Goal: Task Accomplishment & Management: Use online tool/utility

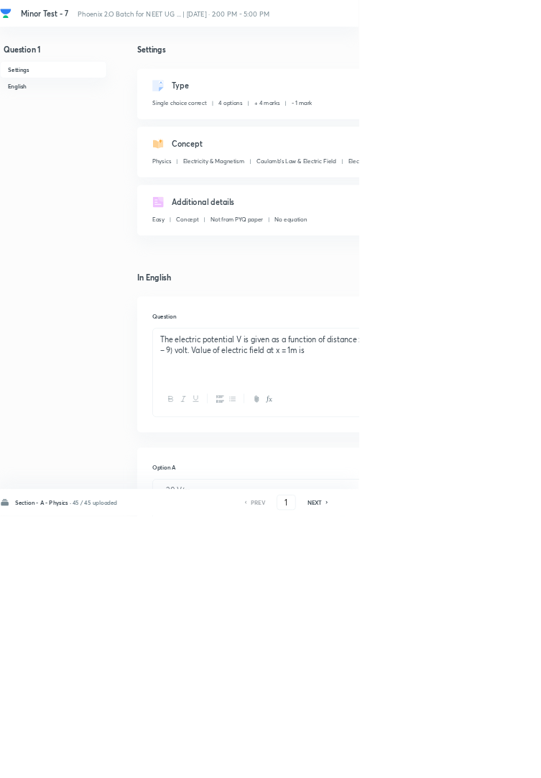
checkbox input "true"
type input "14"
checkbox input "false"
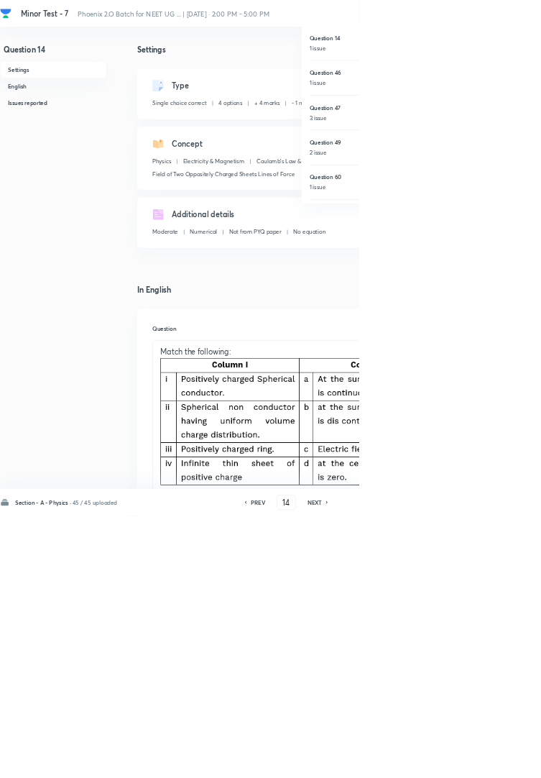
checkbox input "true"
type input "80"
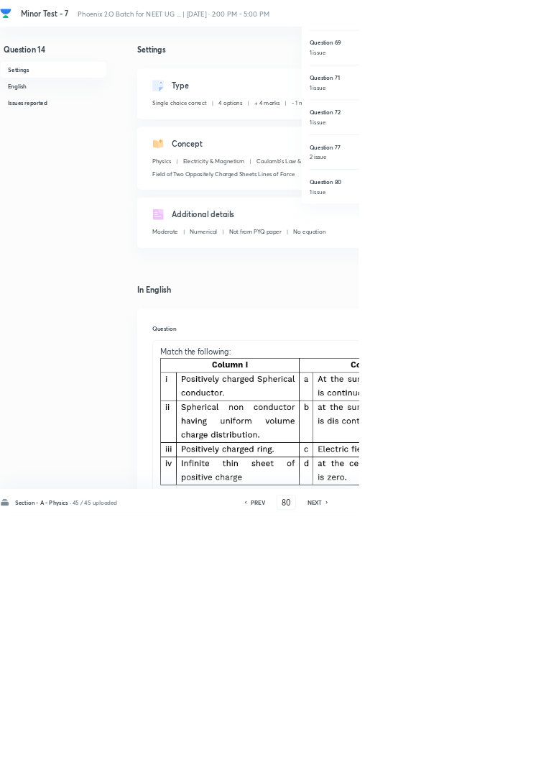
checkbox input "false"
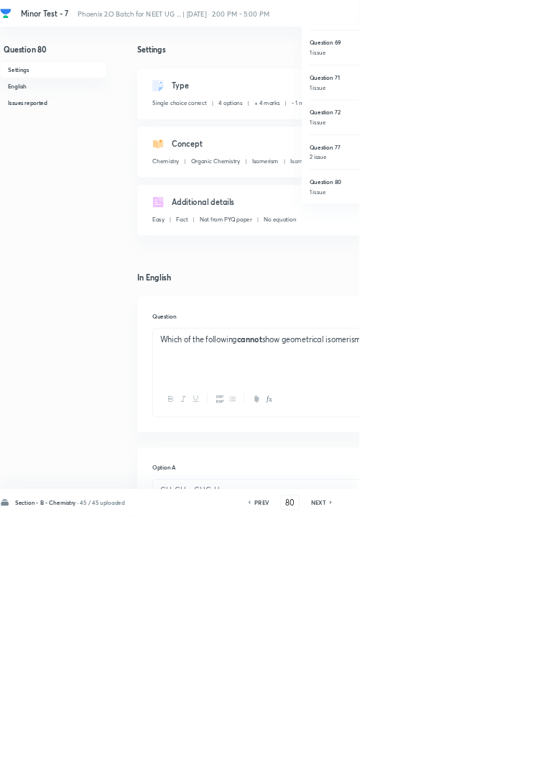
checkbox input "true"
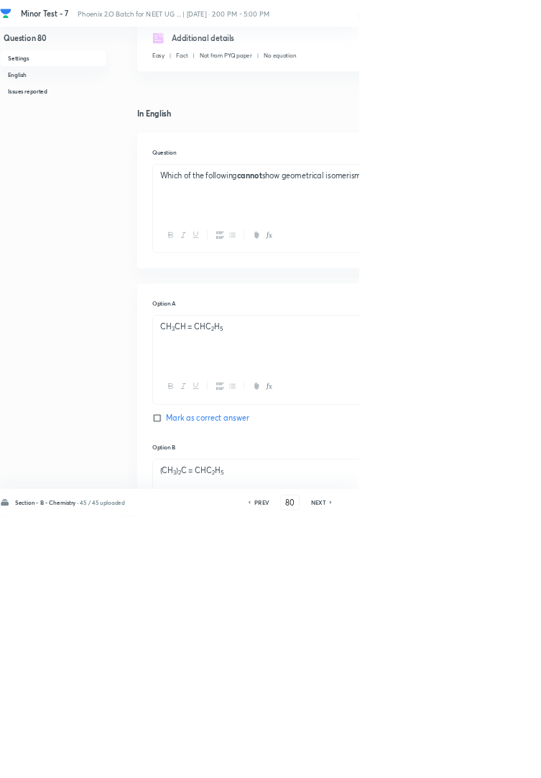
scroll to position [271, 0]
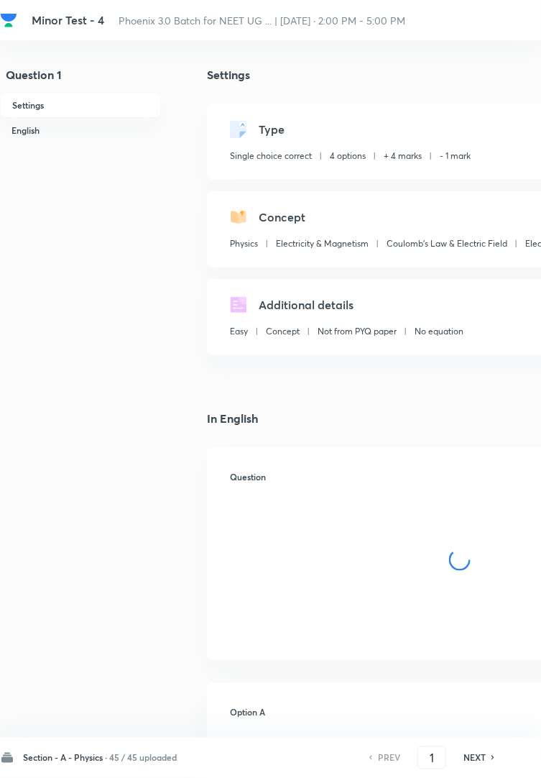
checkbox input "true"
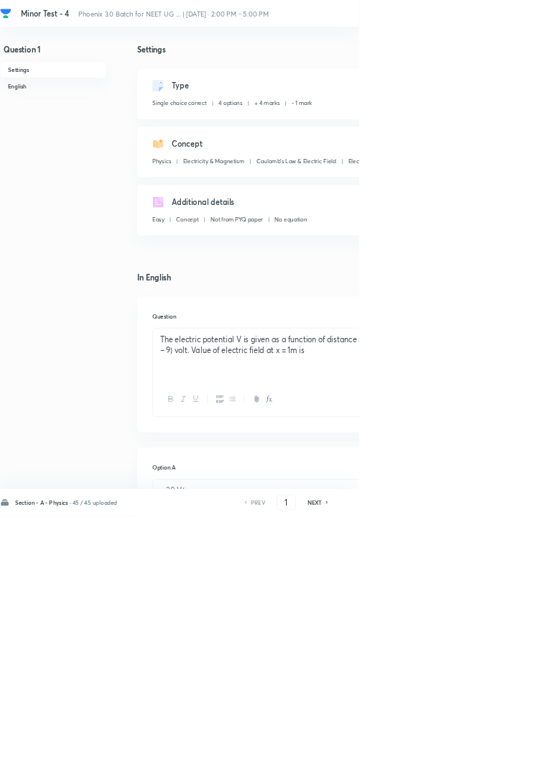
click at [78, 467] on div at bounding box center [270, 389] width 541 height 778
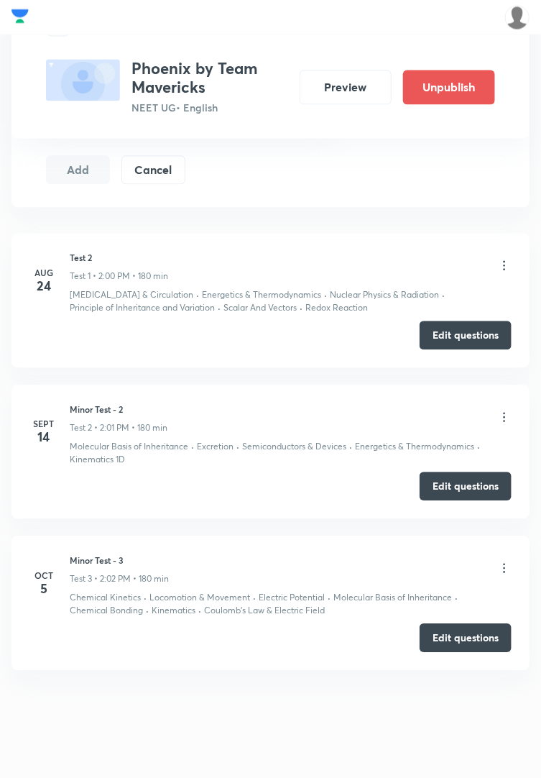
click at [467, 632] on button "Edit questions" at bounding box center [466, 637] width 92 height 29
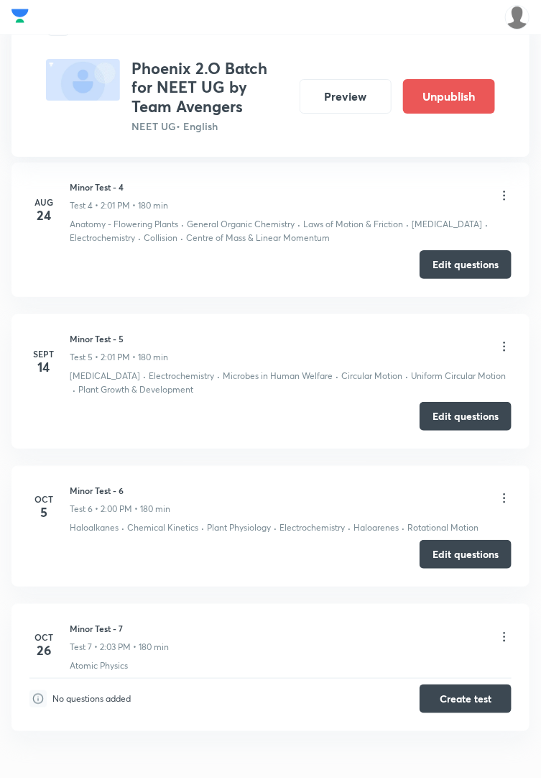
click at [472, 552] on button "Edit questions" at bounding box center [466, 554] width 92 height 29
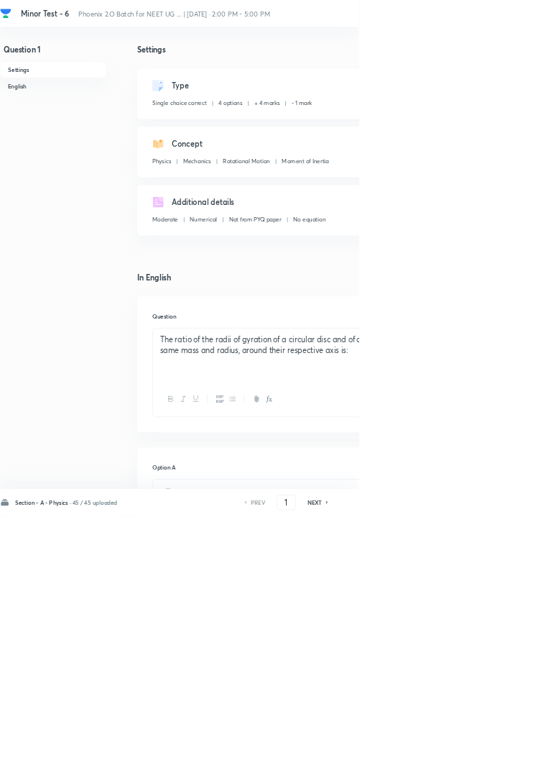
click at [541, 33] on div "Minor Test - 6 Phoenix 2.O Batch for NEET UG ... | [DATE] · 2:00 PM - 5:00 PM 3…" at bounding box center [408, 20] width 817 height 40
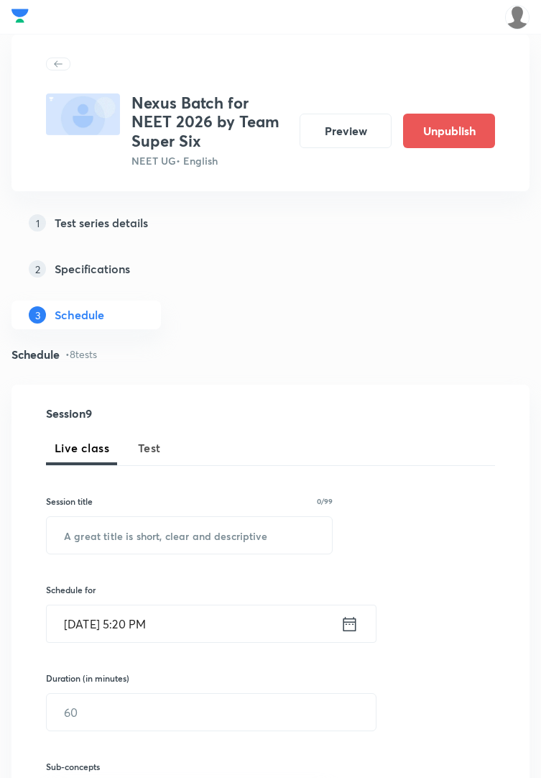
scroll to position [1444, 0]
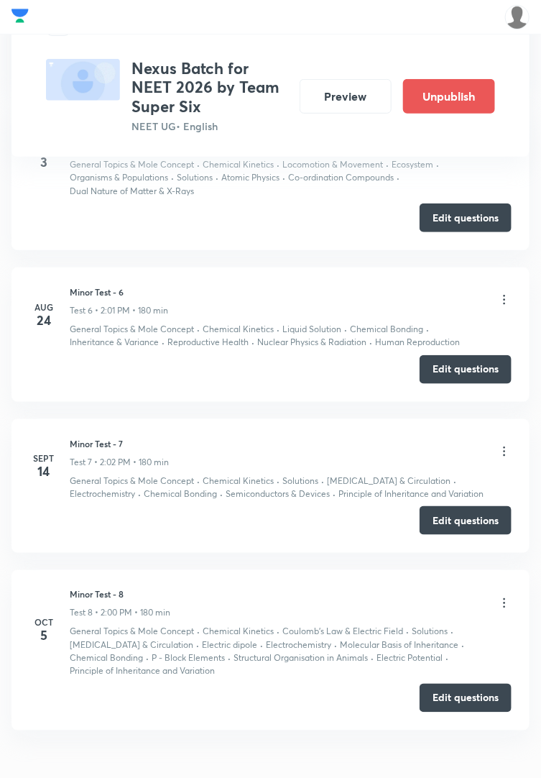
click at [475, 701] on button "Edit questions" at bounding box center [466, 698] width 92 height 29
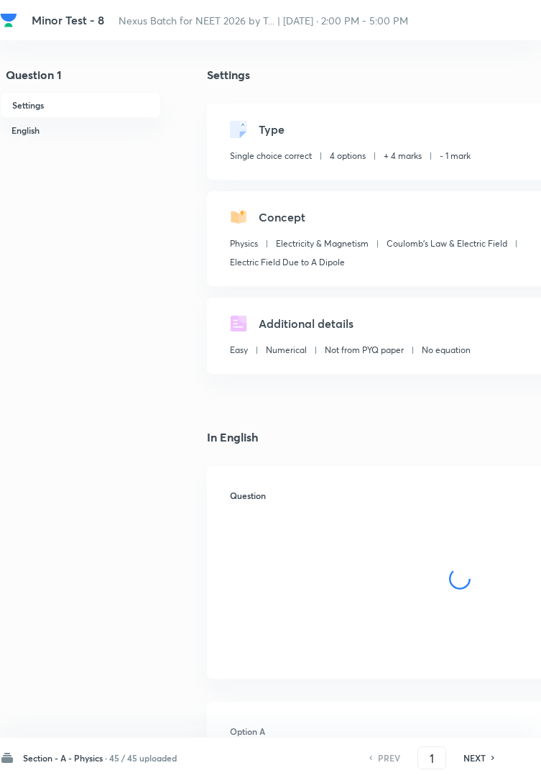
checkbox input "true"
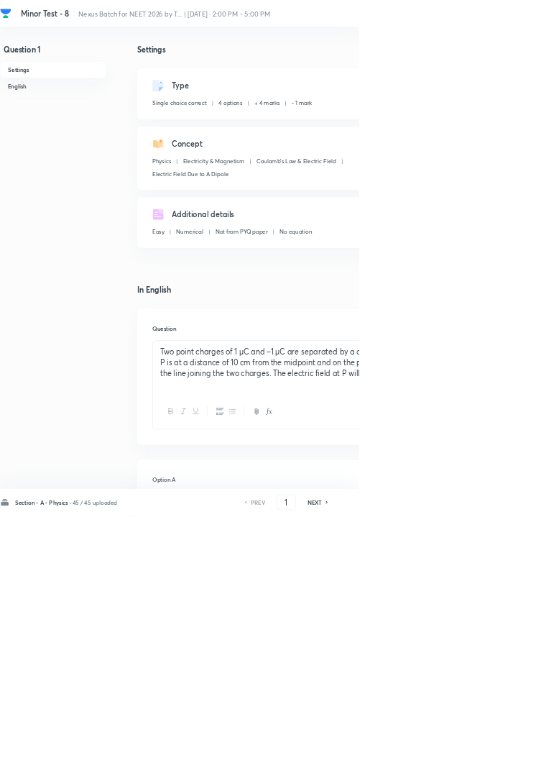
type input "90"
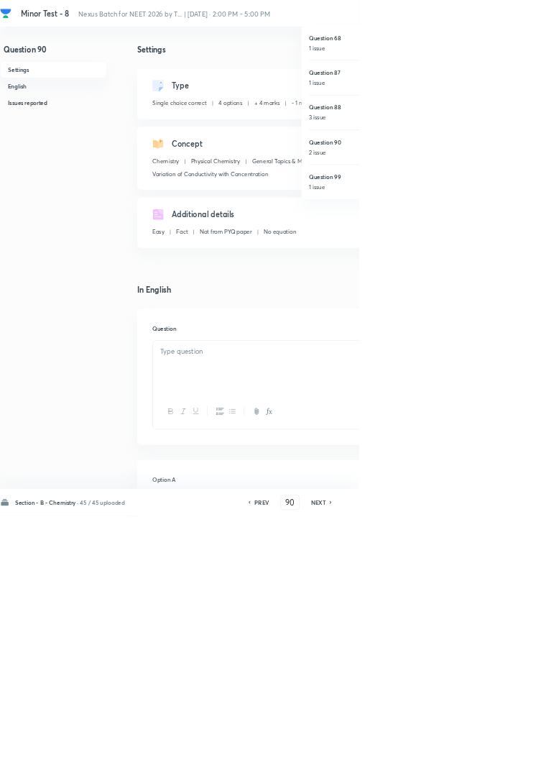
checkbox input "false"
checkbox input "true"
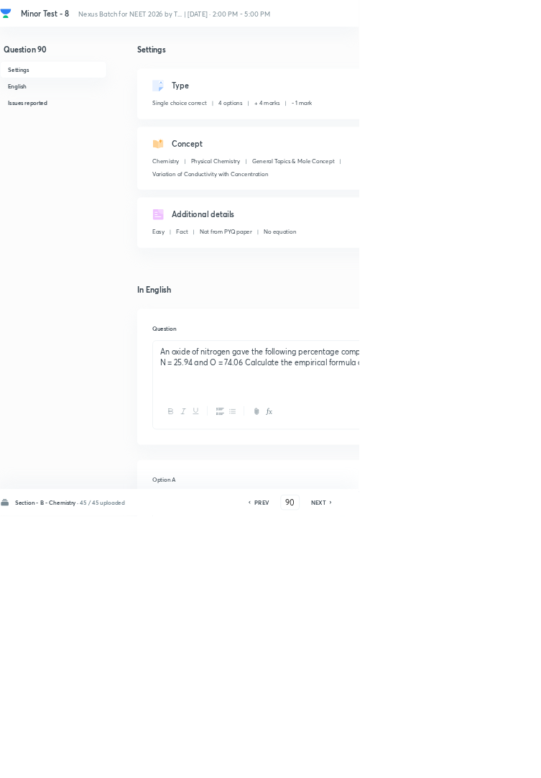
type input "99"
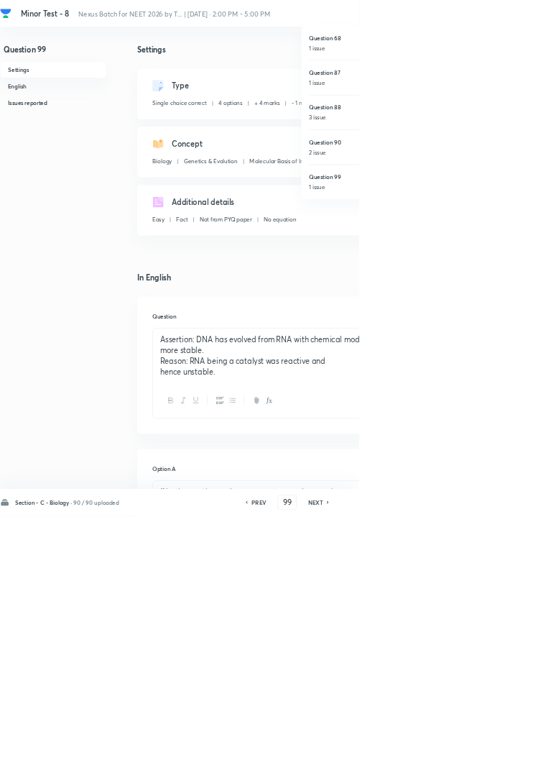
checkbox input "true"
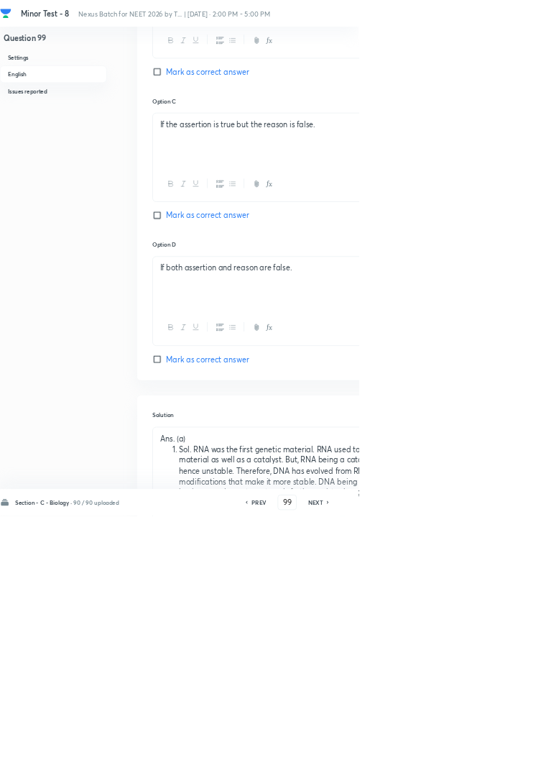
scroll to position [991, 0]
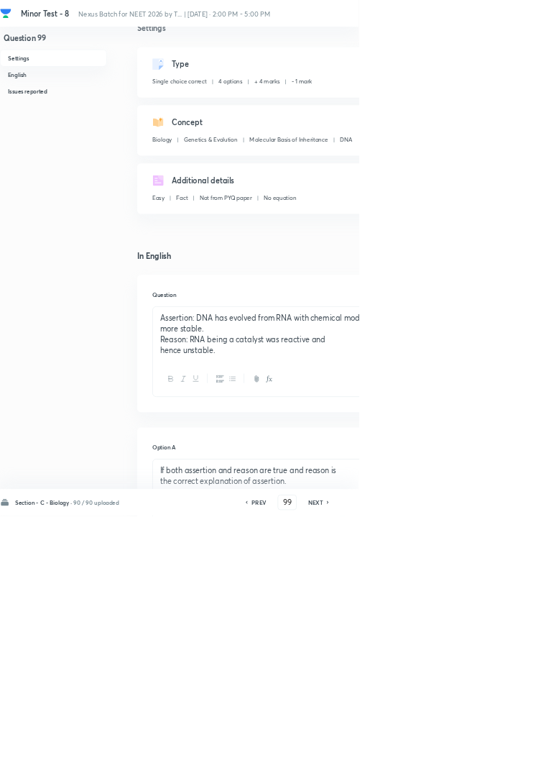
scroll to position [0, 0]
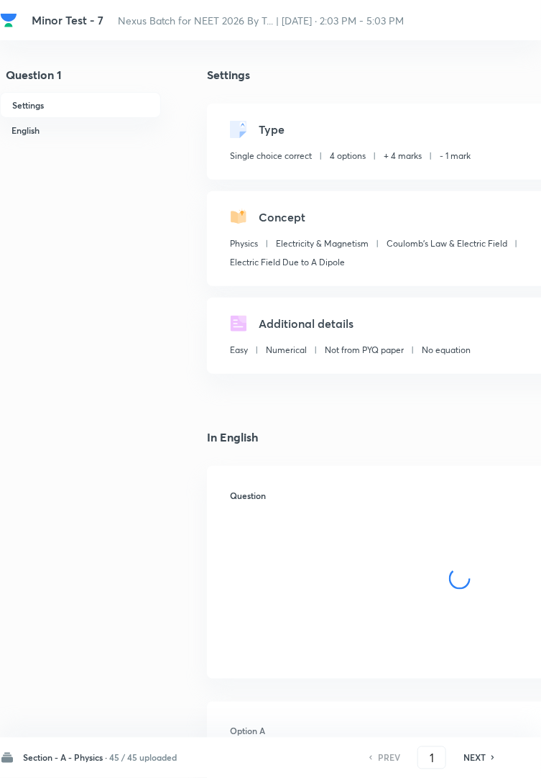
checkbox input "true"
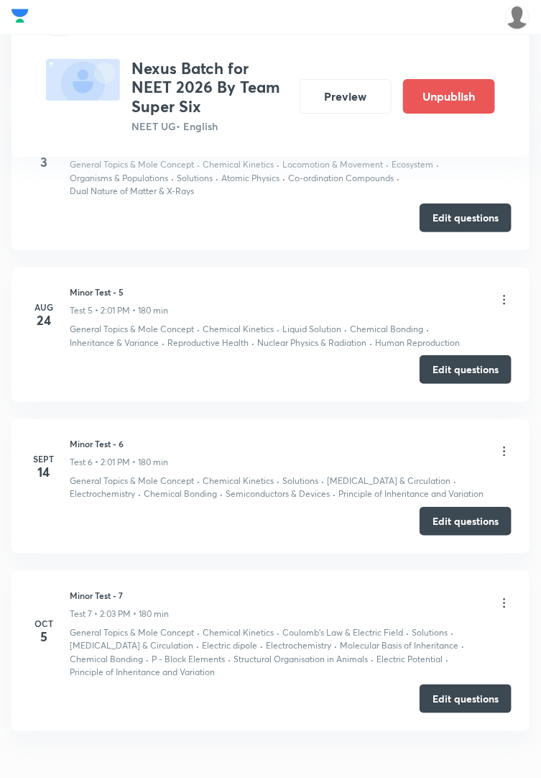
click at [476, 700] on button "Edit questions" at bounding box center [466, 699] width 92 height 29
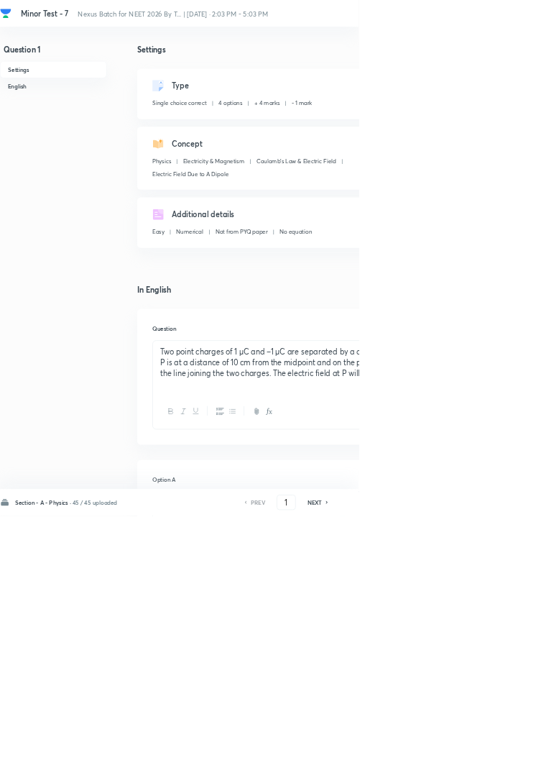
click at [159, 764] on h6 "45 / 45 uploaded" at bounding box center [143, 757] width 68 height 13
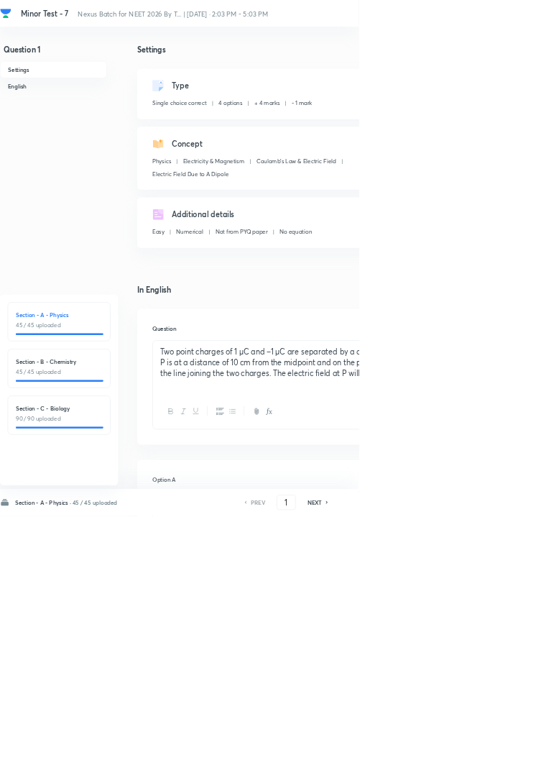
click at [126, 656] on div "Section - C - Biology 90 / 90 uploaded" at bounding box center [89, 626] width 155 height 59
type input "91"
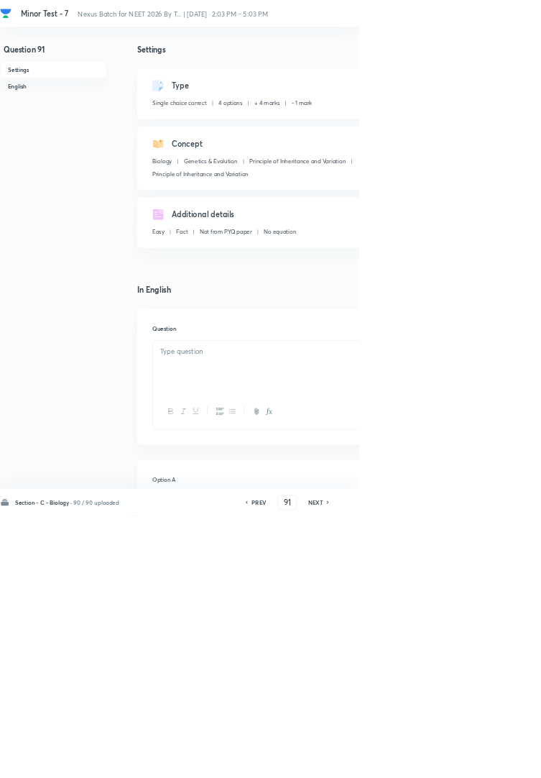
checkbox input "false"
checkbox input "true"
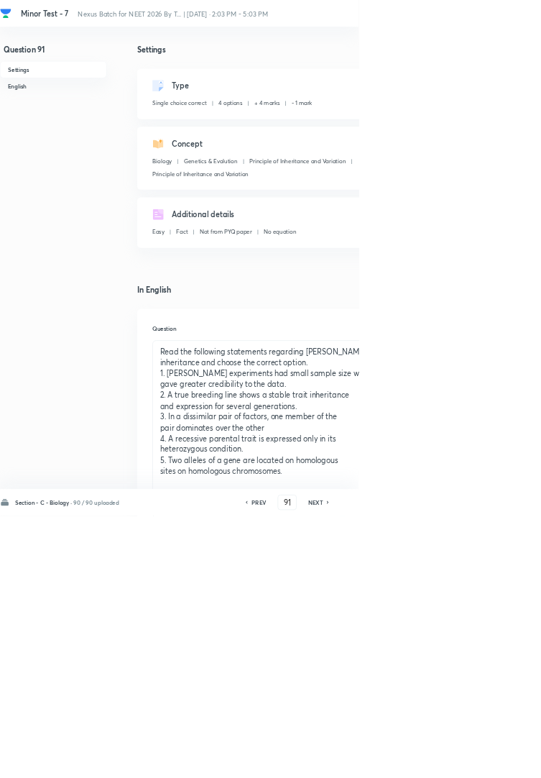
click at [496, 762] on icon at bounding box center [495, 757] width 4 height 7
type input "92"
checkbox input "false"
checkbox input "true"
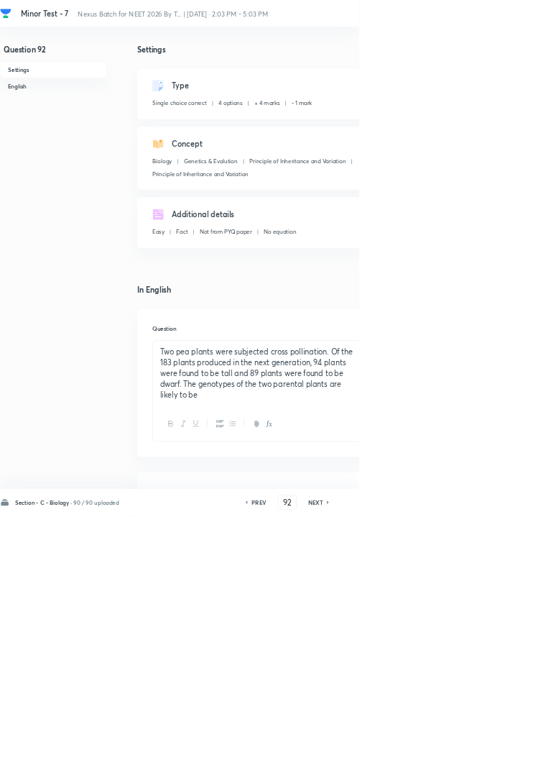
click at [483, 764] on h6 "NEXT" at bounding box center [476, 757] width 22 height 13
type input "93"
checkbox input "false"
checkbox input "true"
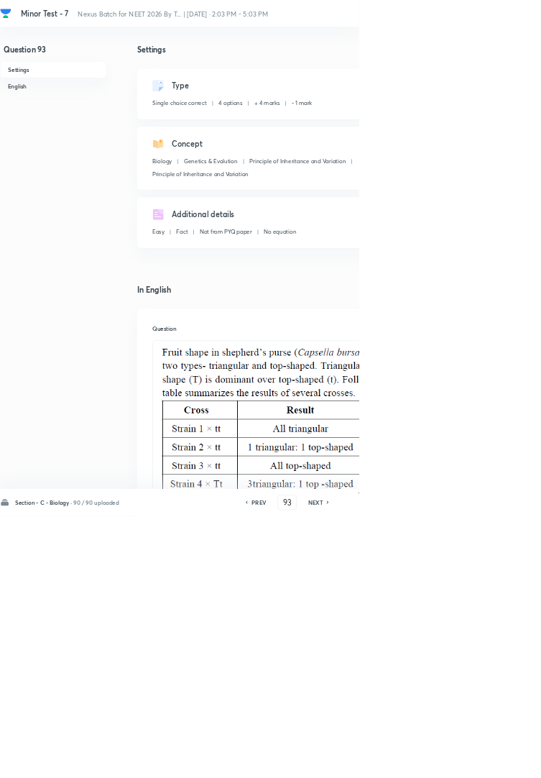
click at [483, 764] on h6 "NEXT" at bounding box center [476, 757] width 22 height 13
type input "94"
checkbox input "false"
checkbox input "true"
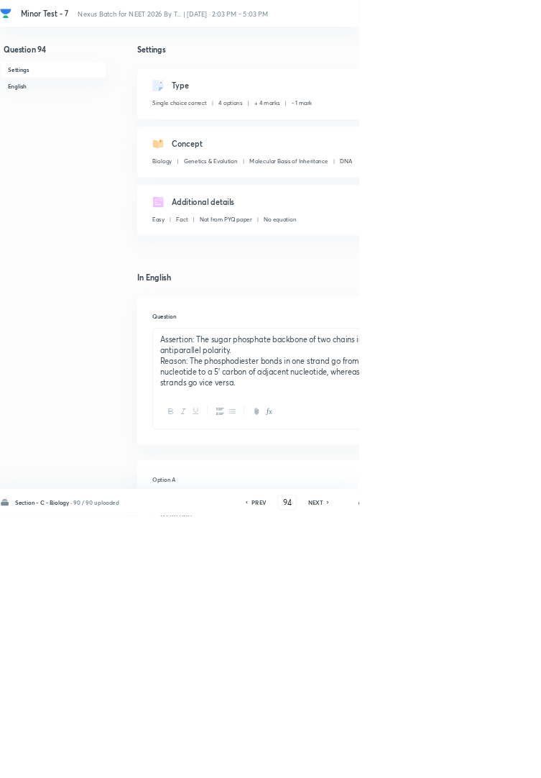
click at [480, 764] on h6 "NEXT" at bounding box center [476, 757] width 22 height 13
type input "95"
checkbox input "false"
checkbox input "true"
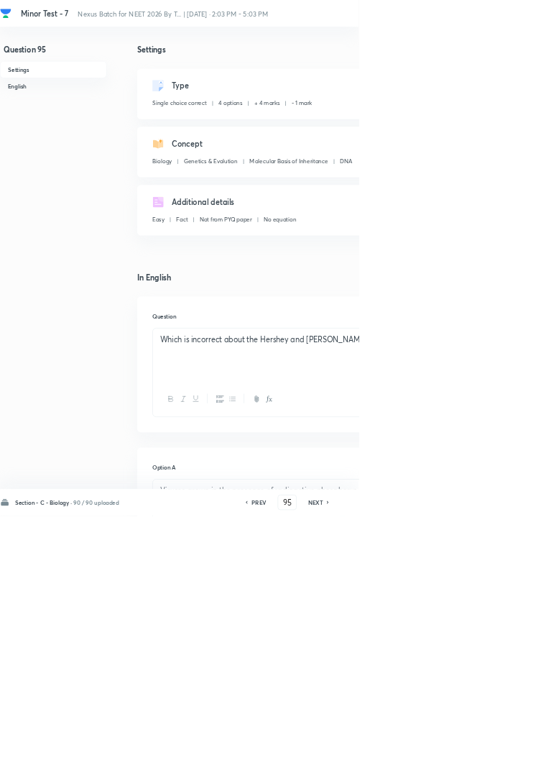
click at [495, 762] on icon at bounding box center [495, 757] width 4 height 7
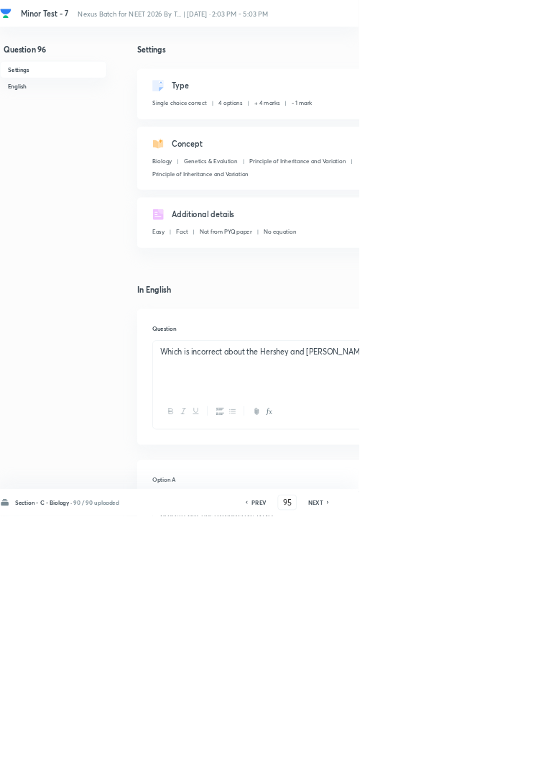
type input "96"
checkbox input "true"
click at [541, 777] on div "Section - C - Biology · 90 / 90 uploaded PREV 96 ​ NEXT Remove Save" at bounding box center [408, 758] width 817 height 40
click at [475, 764] on h6 "NEXT" at bounding box center [476, 757] width 22 height 13
type input "97"
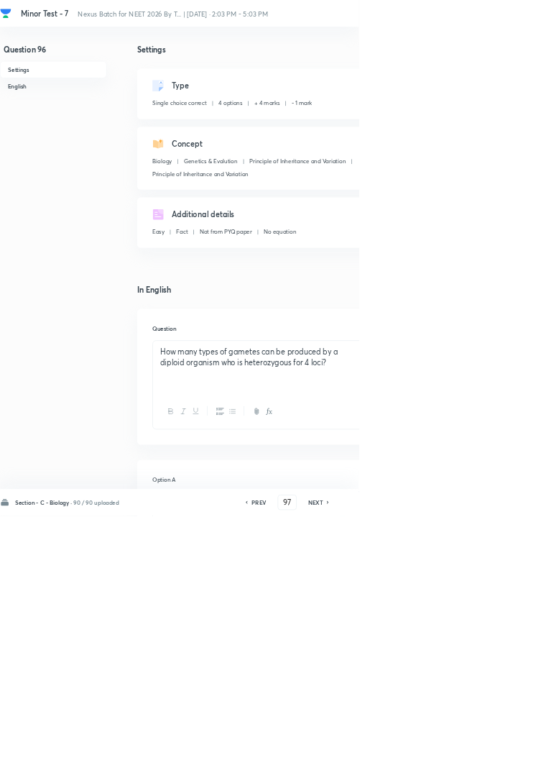
checkbox input "false"
checkbox input "true"
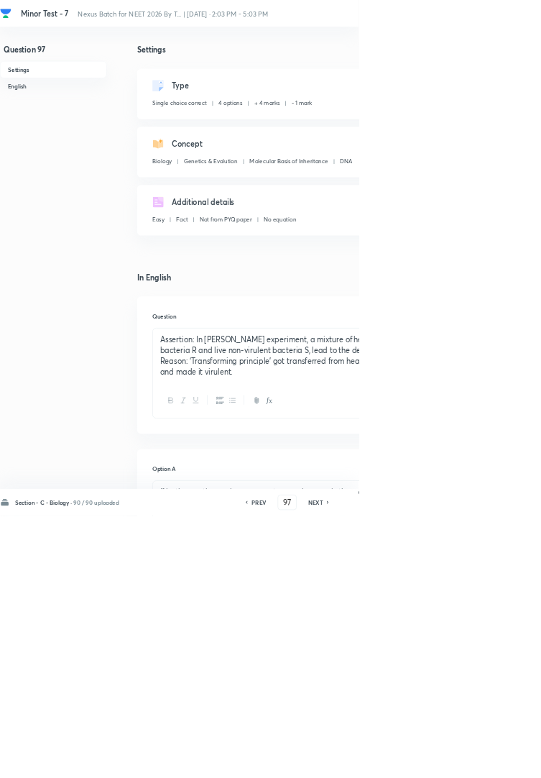
click at [495, 762] on icon at bounding box center [495, 757] width 4 height 7
type input "98"
checkbox input "false"
checkbox input "true"
click at [483, 764] on h6 "NEXT" at bounding box center [476, 757] width 22 height 13
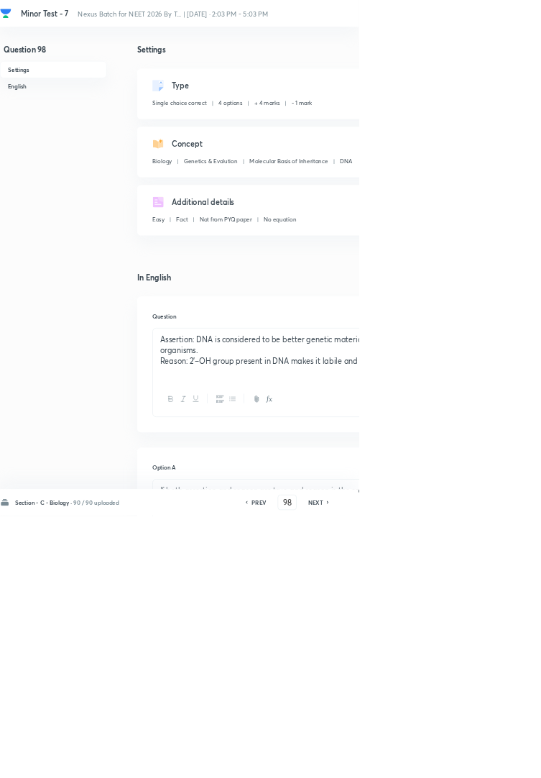
type input "99"
checkbox input "false"
checkbox input "true"
click at [496, 762] on icon at bounding box center [495, 757] width 4 height 7
type input "100"
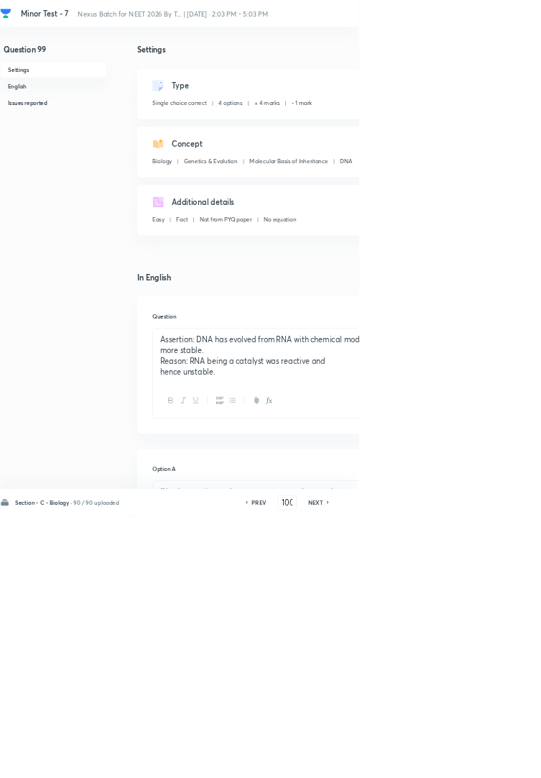
checkbox input "false"
checkbox input "true"
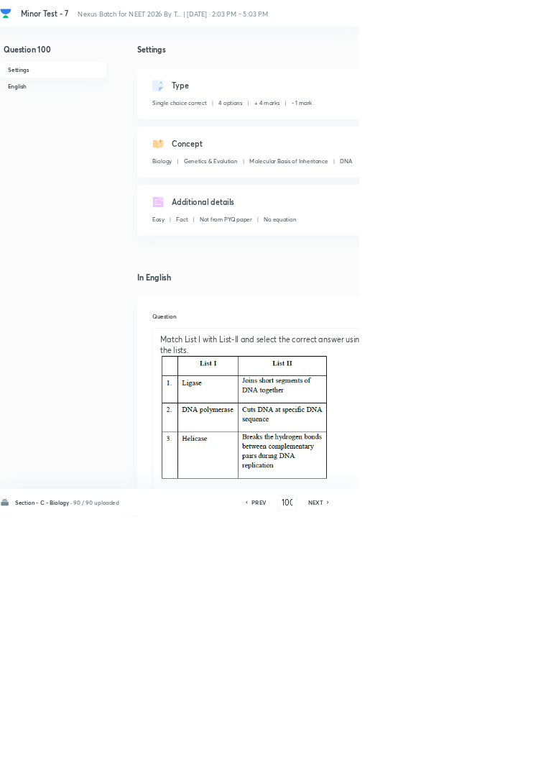
click at [496, 762] on icon at bounding box center [495, 757] width 4 height 7
type input "101"
checkbox input "false"
checkbox input "true"
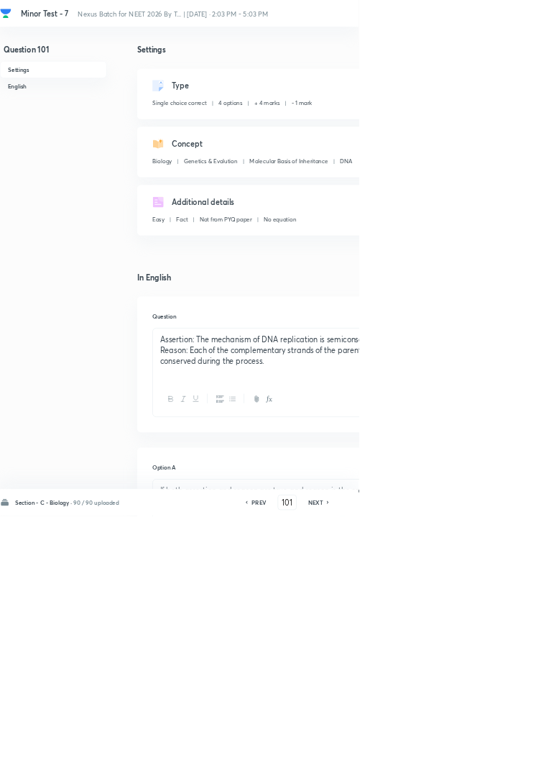
click at [496, 762] on icon at bounding box center [495, 757] width 4 height 7
type input "102"
checkbox input "false"
checkbox input "true"
click at [496, 762] on icon at bounding box center [495, 757] width 4 height 7
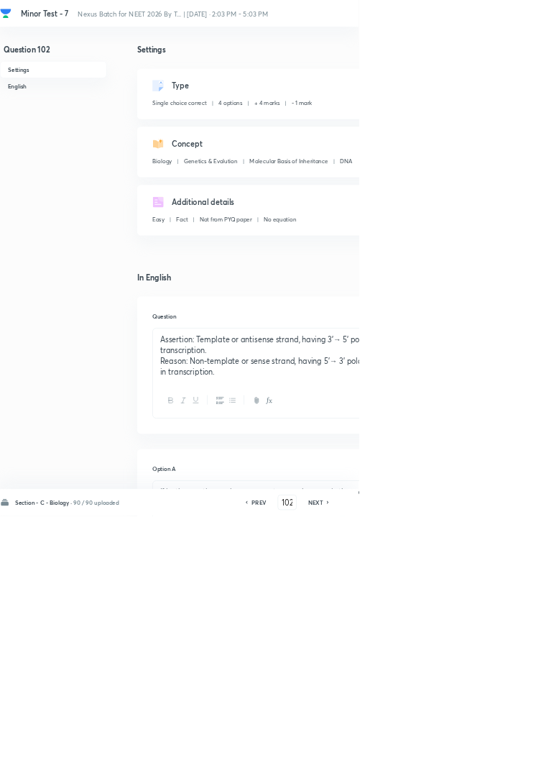
type input "103"
checkbox input "false"
checkbox input "true"
click at [496, 762] on icon at bounding box center [495, 757] width 4 height 7
type input "104"
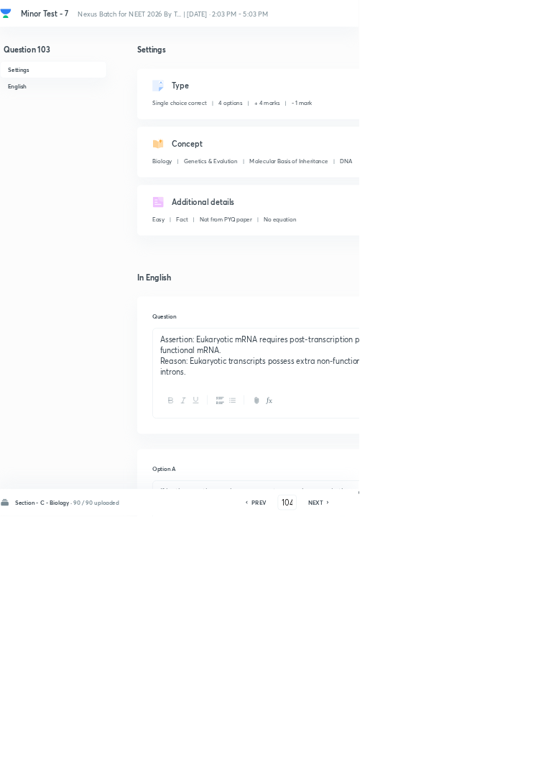
checkbox input "false"
checkbox input "true"
click at [496, 760] on icon at bounding box center [494, 758] width 3 height 4
type input "105"
checkbox input "false"
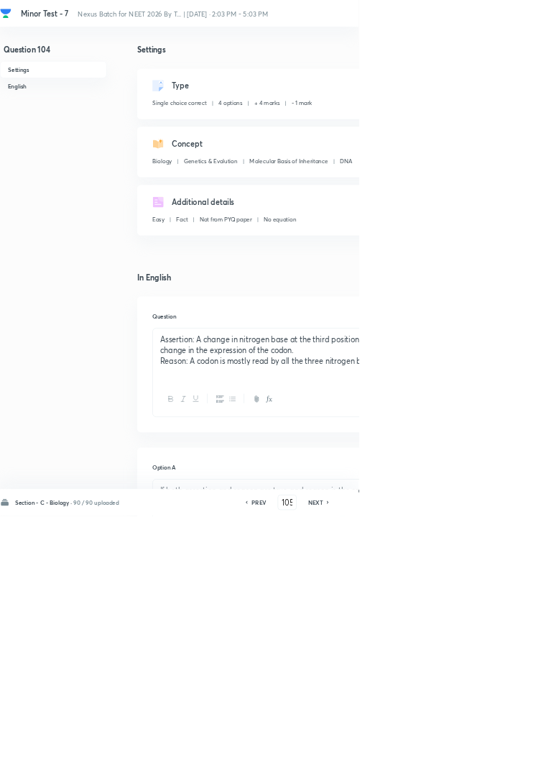
checkbox input "true"
click at [496, 760] on icon at bounding box center [494, 758] width 3 height 4
type input "106"
checkbox input "false"
checkbox input "true"
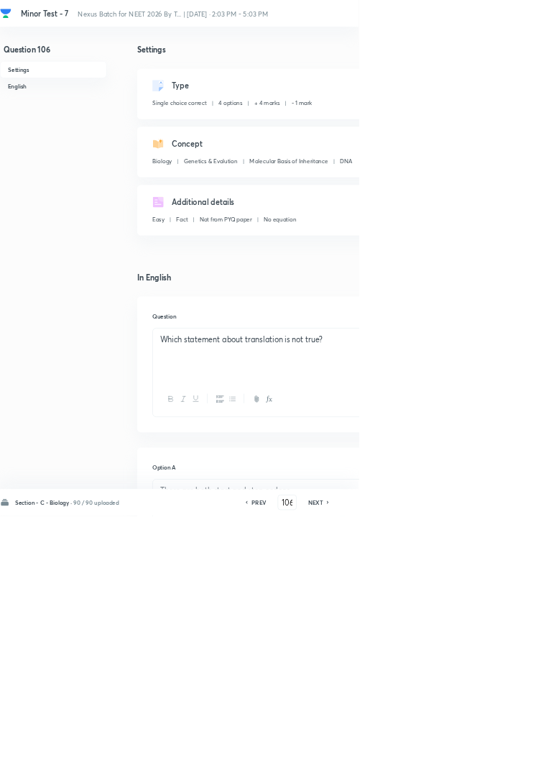
click at [496, 762] on icon at bounding box center [495, 757] width 4 height 7
type input "107"
checkbox input "false"
checkbox input "true"
click at [496, 762] on icon at bounding box center [495, 757] width 4 height 7
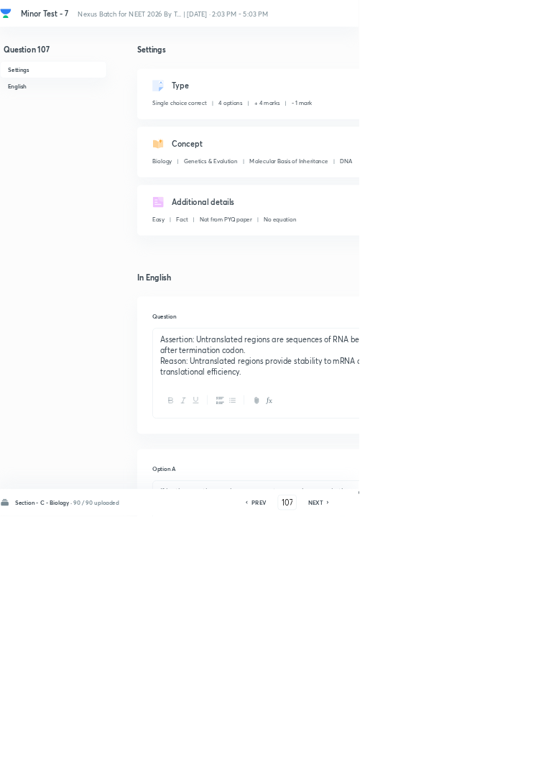
type input "108"
checkbox input "true"
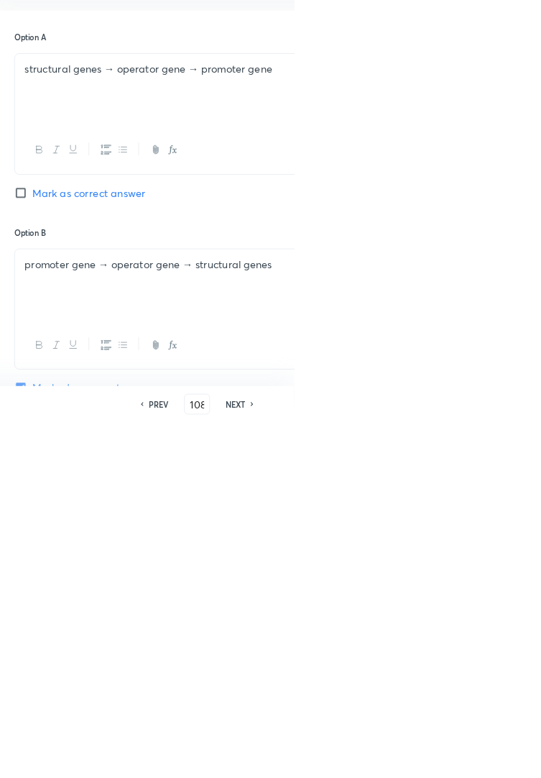
click at [541, 777] on div "Section - C - Biology · 90 / 90 uploaded PREV 108 ​ NEXT Remove Save" at bounding box center [408, 758] width 817 height 40
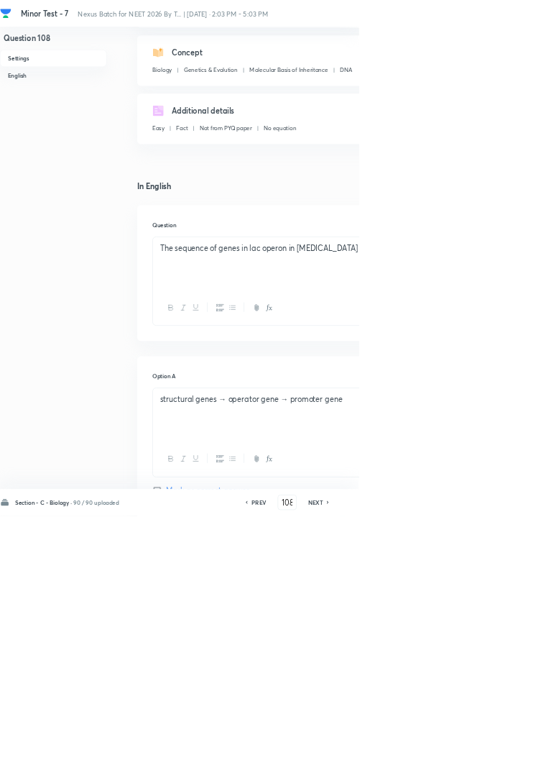
scroll to position [125, 0]
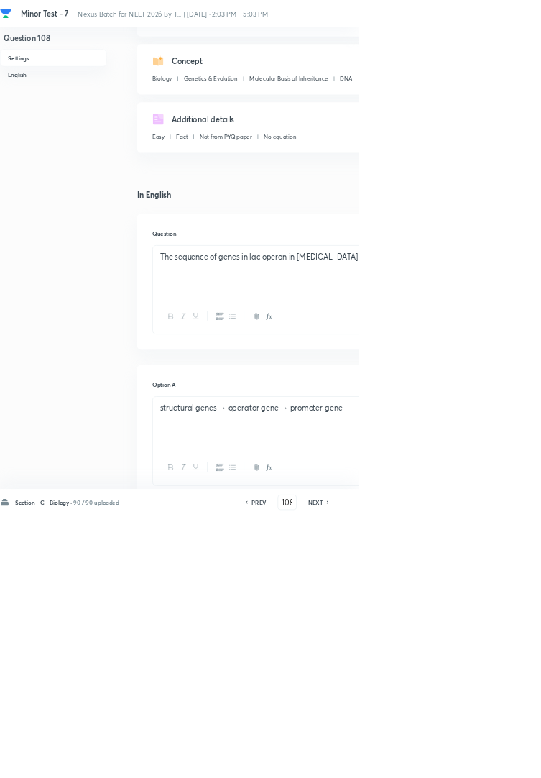
click at [496, 762] on icon at bounding box center [495, 757] width 4 height 7
type input "109"
checkbox input "false"
checkbox input "true"
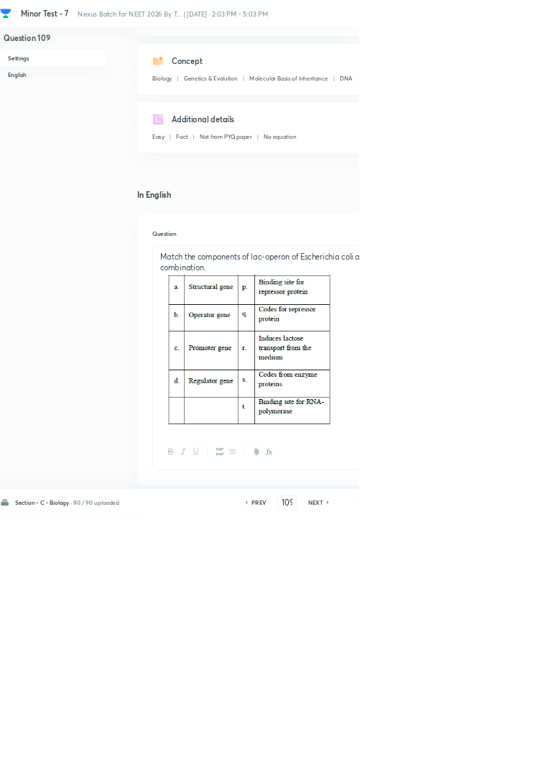
click at [496, 760] on icon at bounding box center [494, 758] width 3 height 4
type input "110"
checkbox input "false"
checkbox input "true"
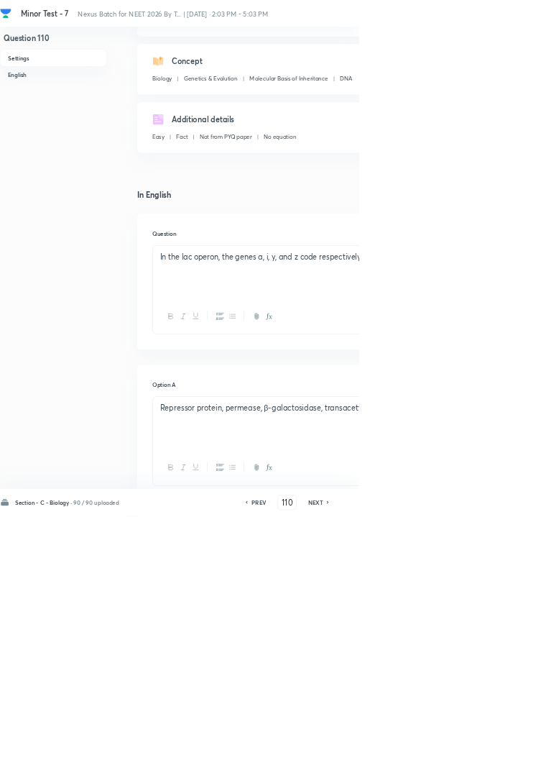
click at [496, 762] on icon at bounding box center [495, 757] width 4 height 7
type input "111"
checkbox input "true"
click at [496, 760] on icon at bounding box center [494, 758] width 3 height 4
type input "112"
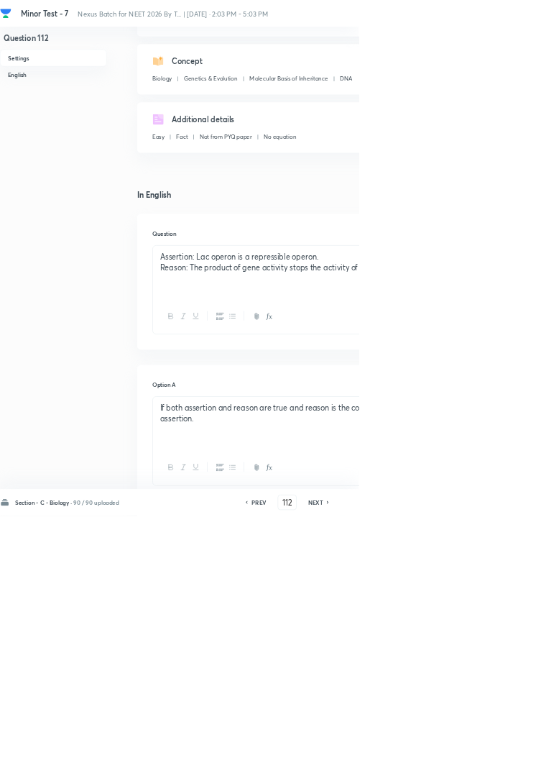
checkbox input "false"
checkbox input "true"
click at [496, 762] on icon at bounding box center [495, 757] width 4 height 7
type input "113"
checkbox input "false"
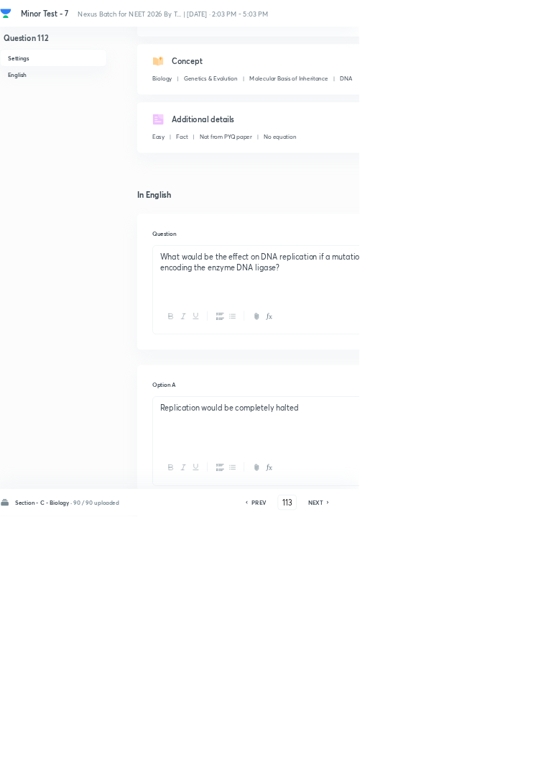
checkbox input "true"
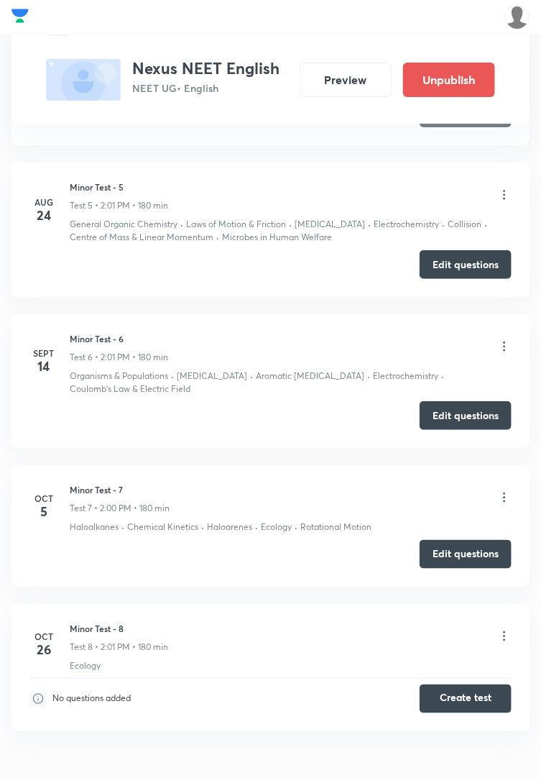
click at [477, 552] on button "Edit questions" at bounding box center [466, 554] width 92 height 29
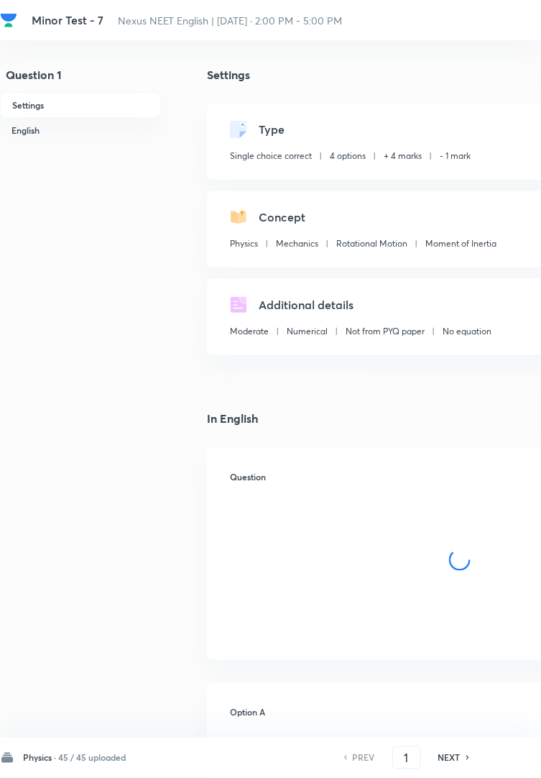
checkbox input "true"
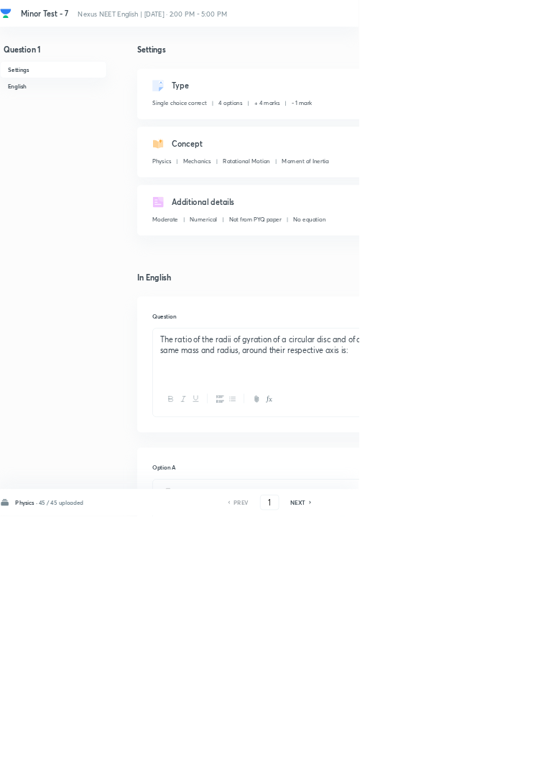
type input "102"
checkbox input "false"
checkbox input "true"
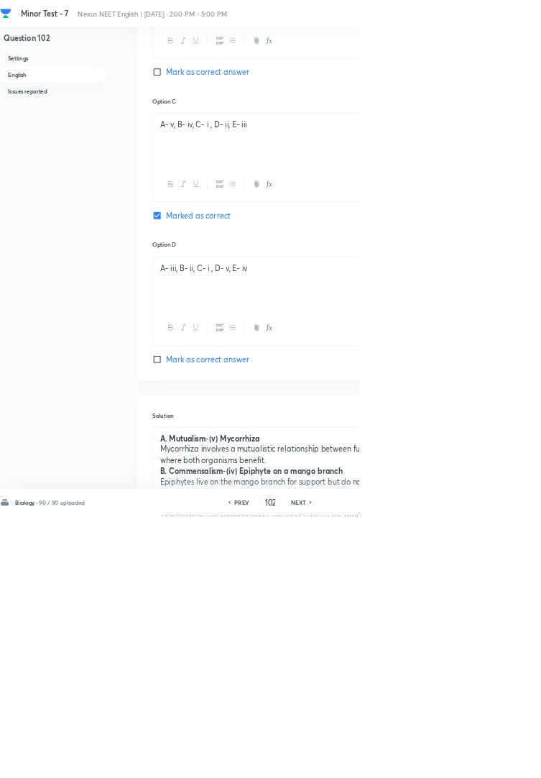
scroll to position [1106, 0]
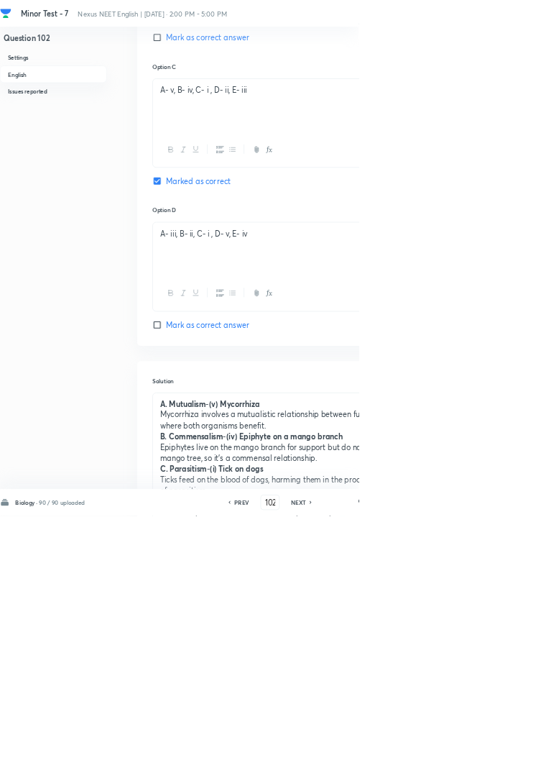
type input "82"
checkbox input "false"
checkbox input "true"
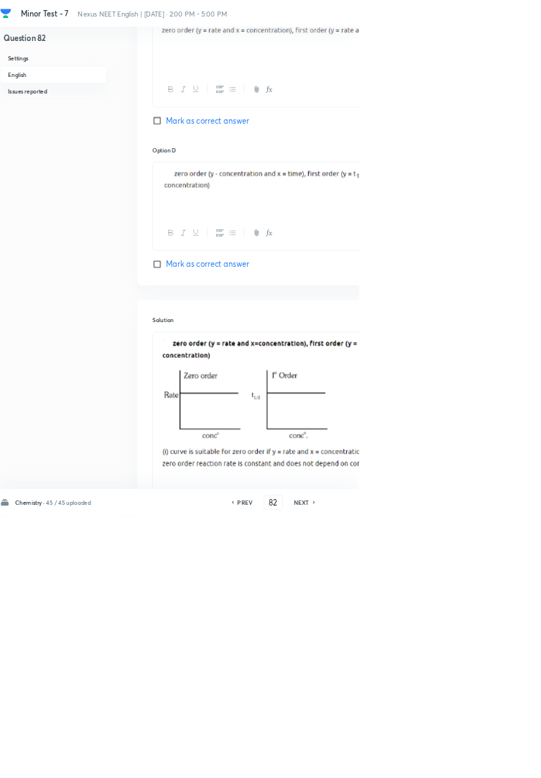
scroll to position [1227, 0]
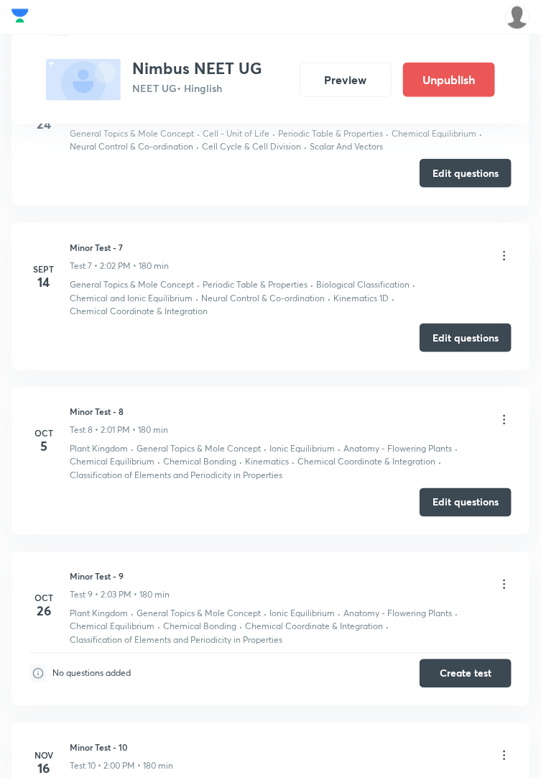
click at [472, 501] on button "Edit questions" at bounding box center [466, 502] width 92 height 29
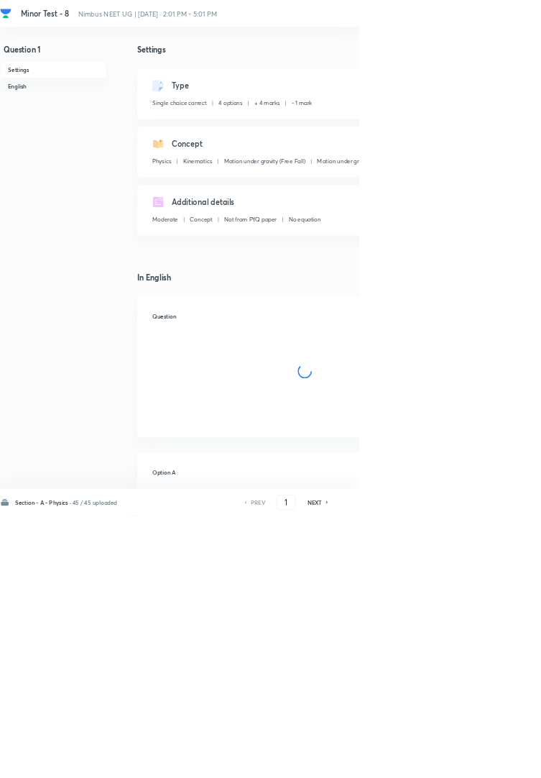
checkbox input "true"
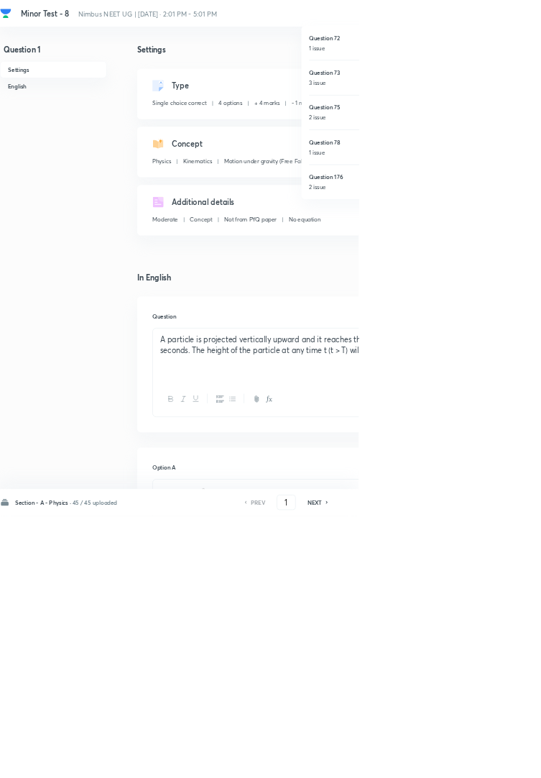
type input "176"
checkbox input "false"
checkbox input "true"
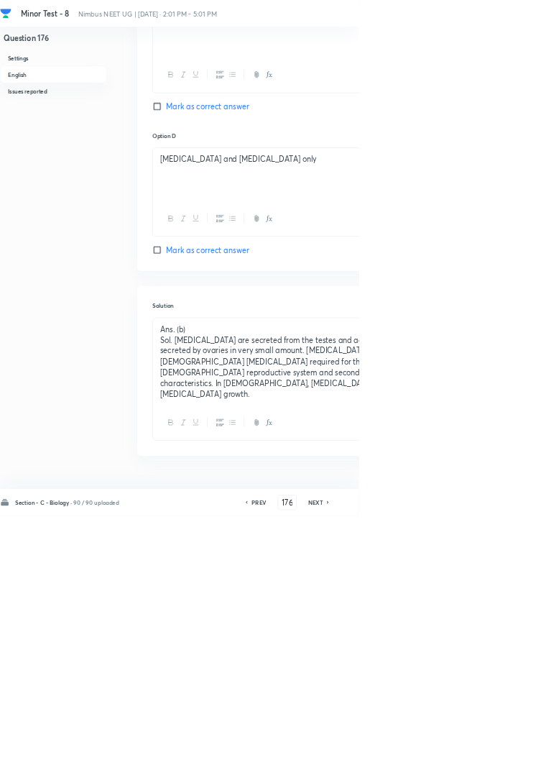
scroll to position [1152, 0]
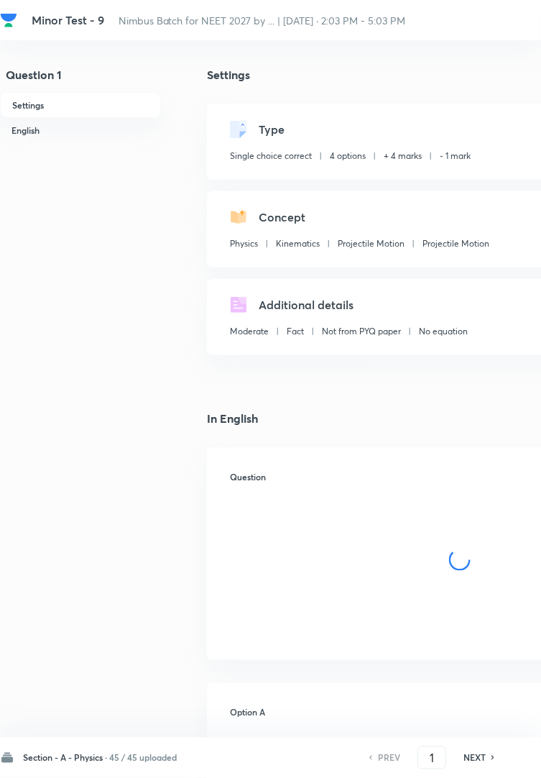
checkbox input "true"
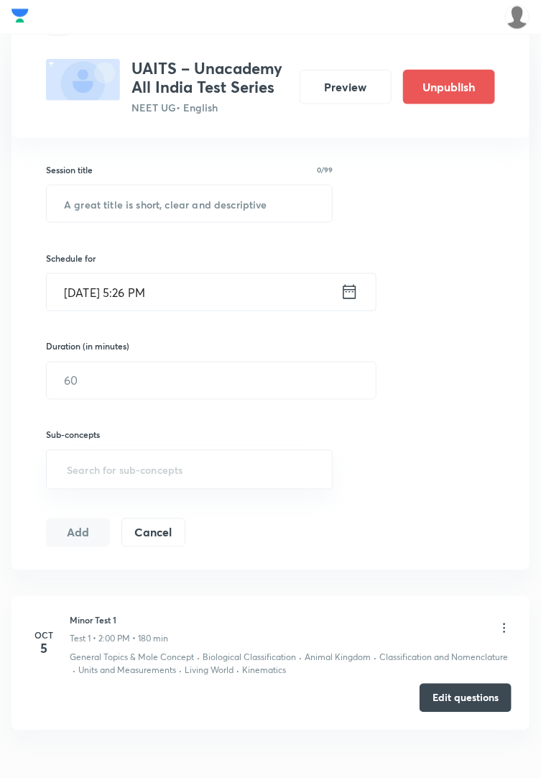
click at [465, 693] on button "Edit questions" at bounding box center [466, 698] width 92 height 29
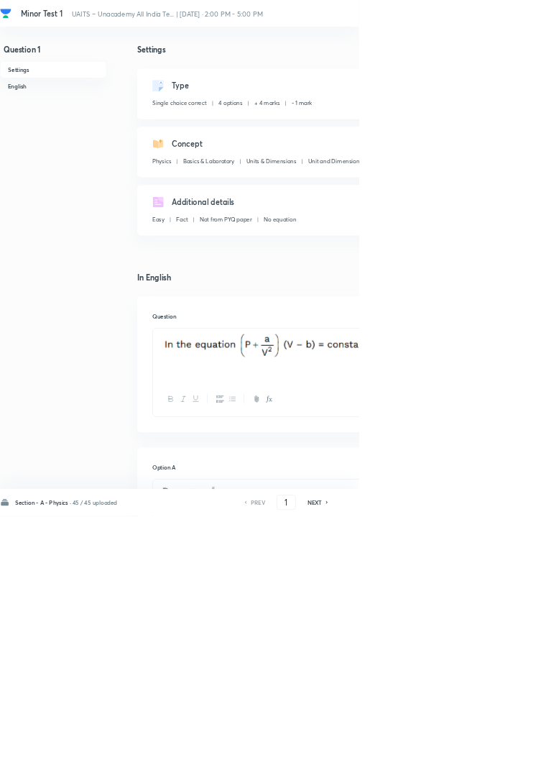
checkbox input "true"
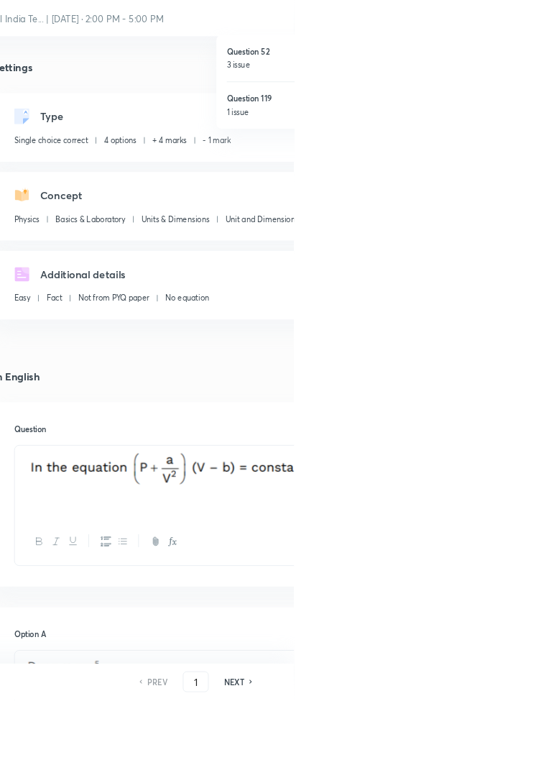
type input "119"
checkbox input "false"
checkbox input "true"
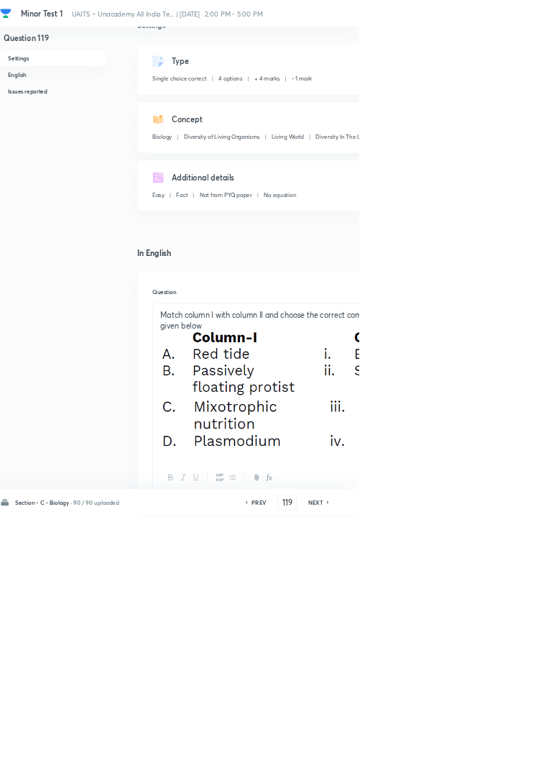
scroll to position [36, 0]
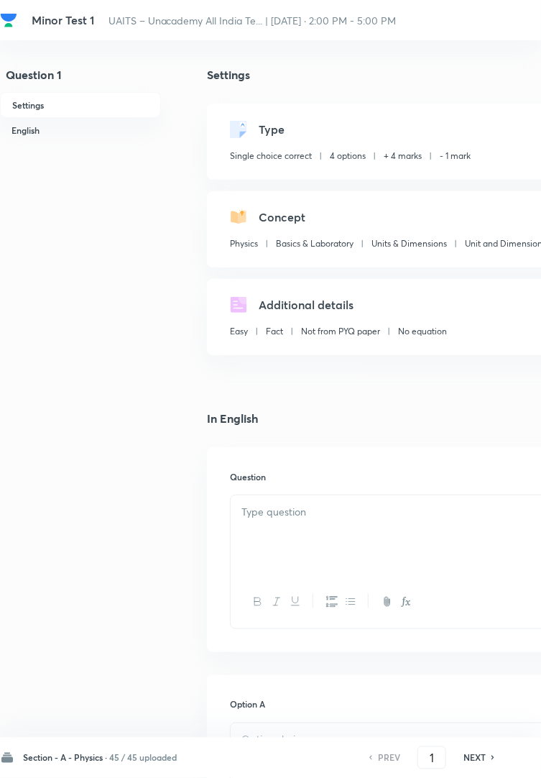
checkbox input "true"
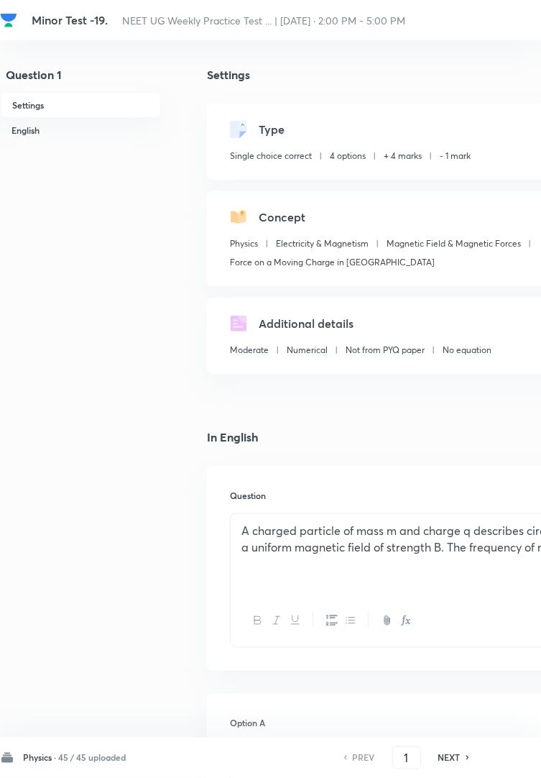
checkbox input "true"
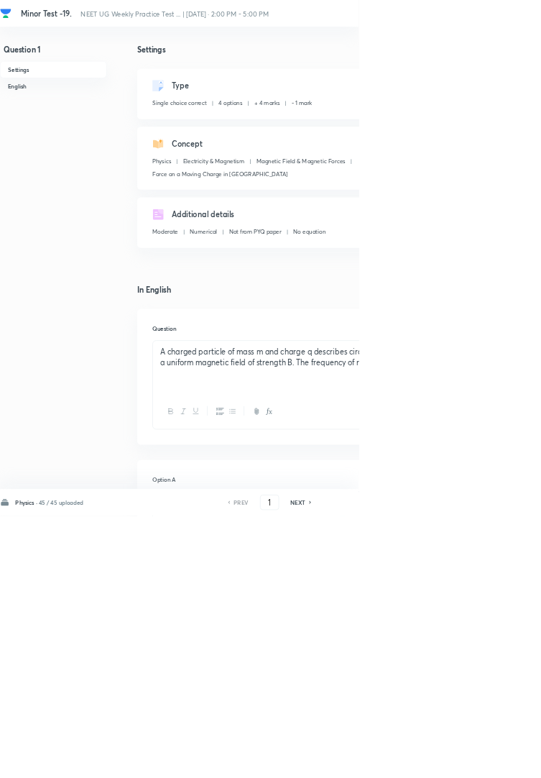
click at [541, 195] on div at bounding box center [270, 389] width 541 height 778
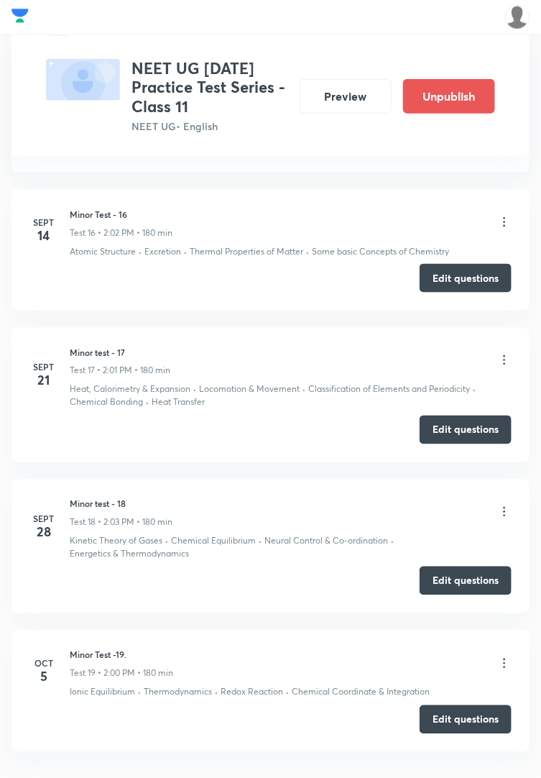
scroll to position [2951, 0]
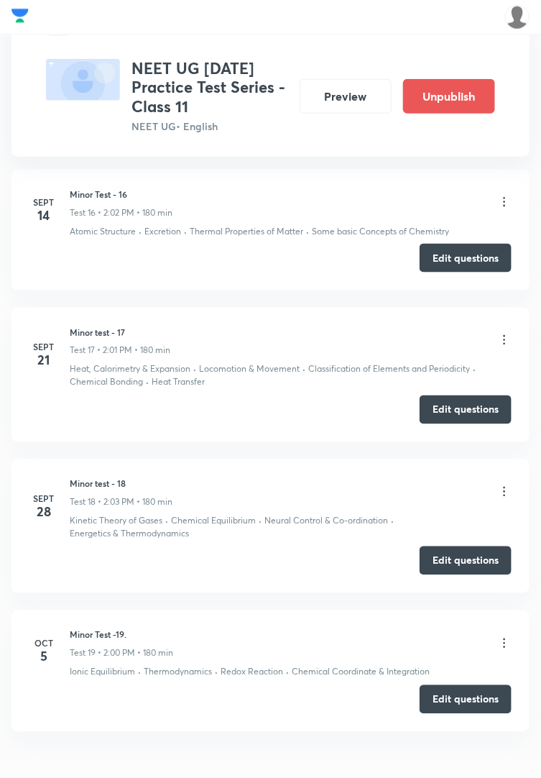
click at [470, 699] on button "Edit questions" at bounding box center [466, 699] width 92 height 29
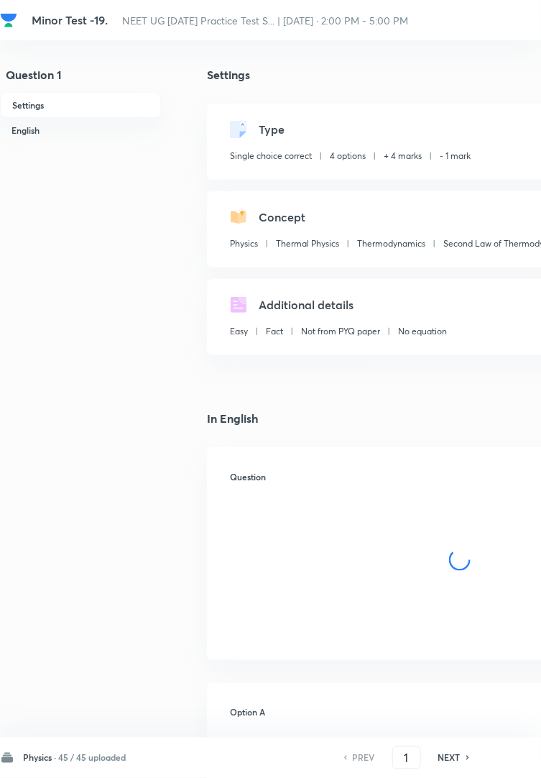
checkbox input "true"
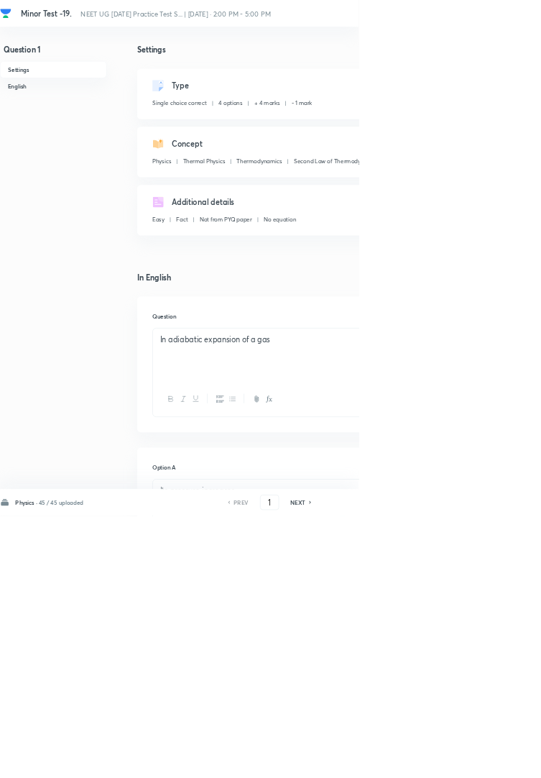
type input "147"
checkbox input "false"
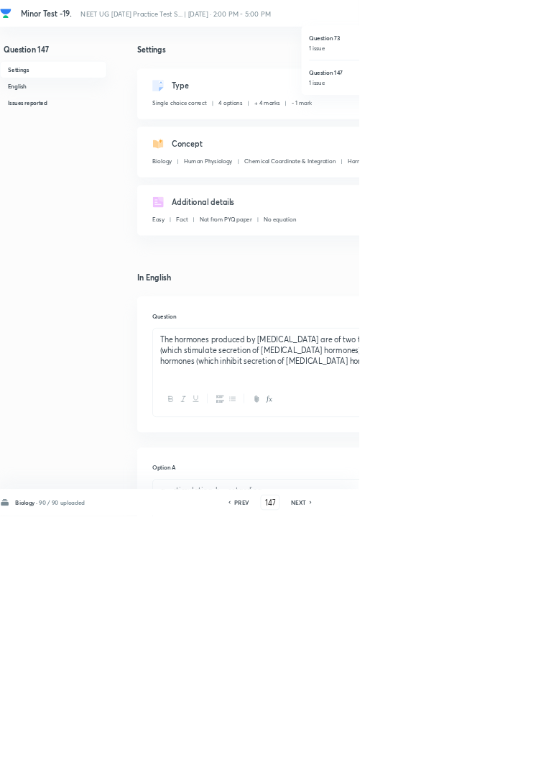
checkbox input "true"
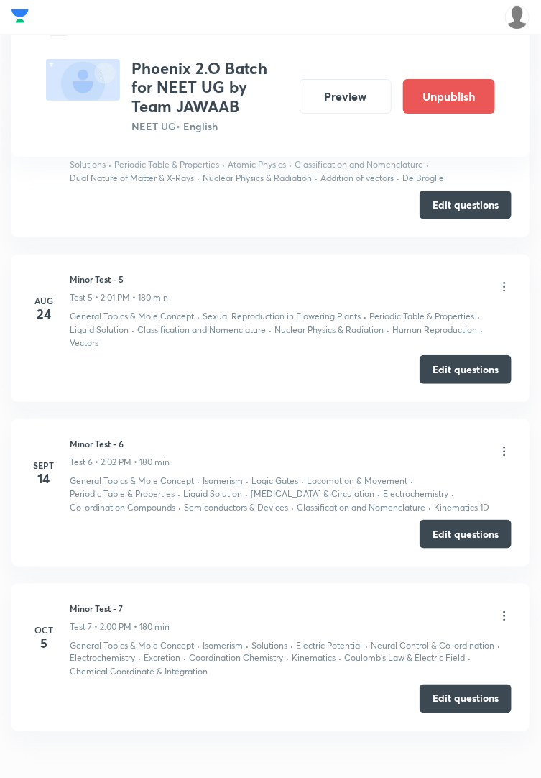
click at [472, 701] on button "Edit questions" at bounding box center [466, 699] width 92 height 29
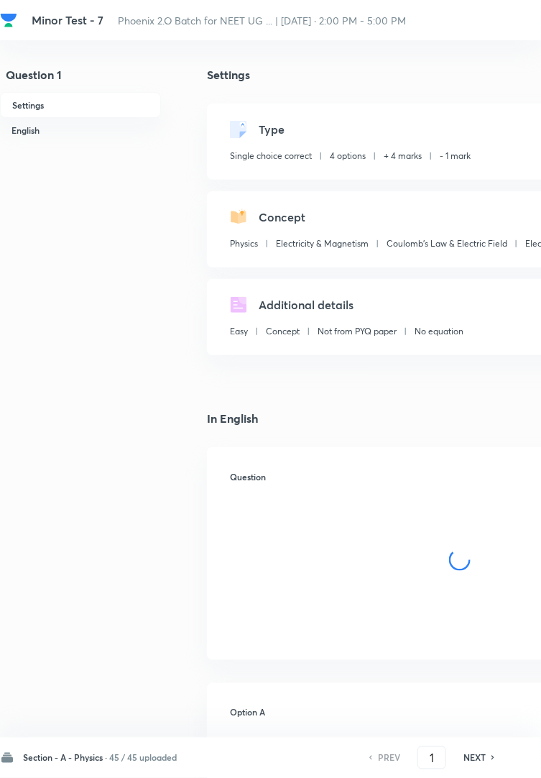
checkbox input "true"
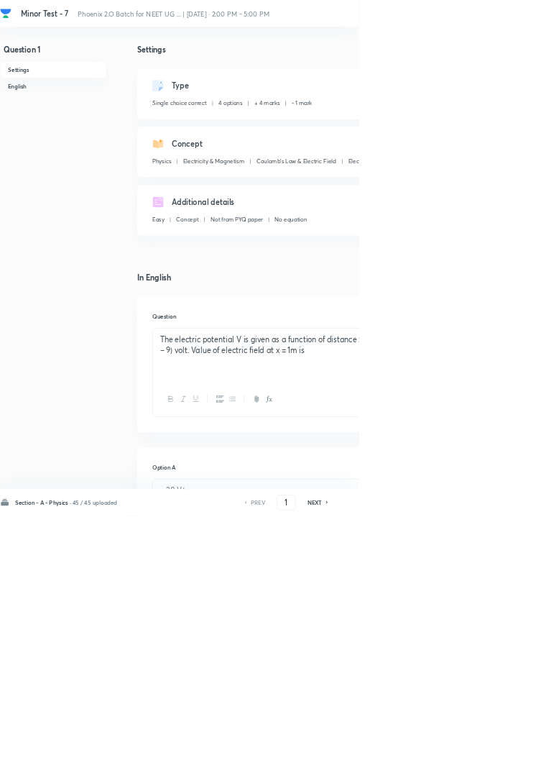
type input "14"
checkbox input "false"
checkbox input "true"
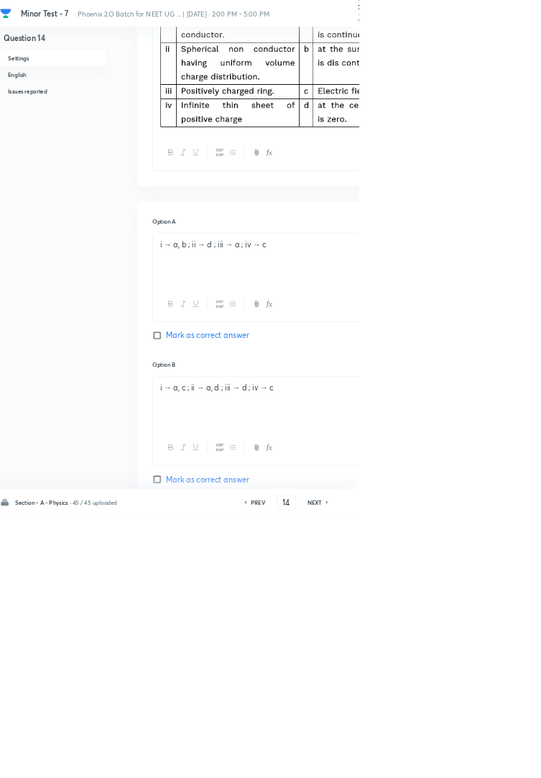
scroll to position [1042, 0]
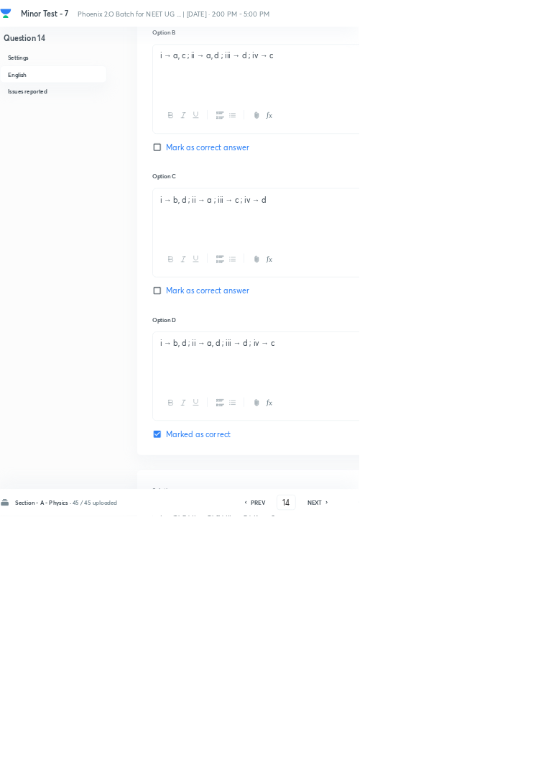
click at [541, 529] on div "Question 14 Settings English Issues reported Settings Type Single choice correc…" at bounding box center [408, 111] width 817 height 2168
type input "46"
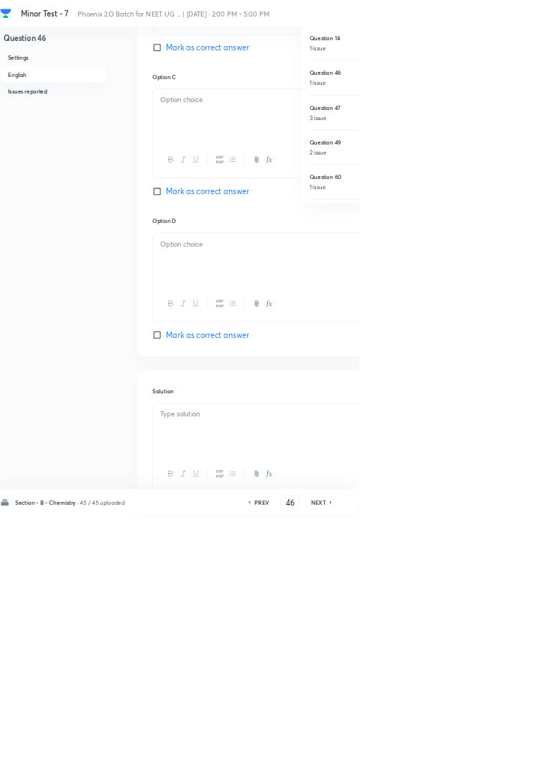
checkbox input "true"
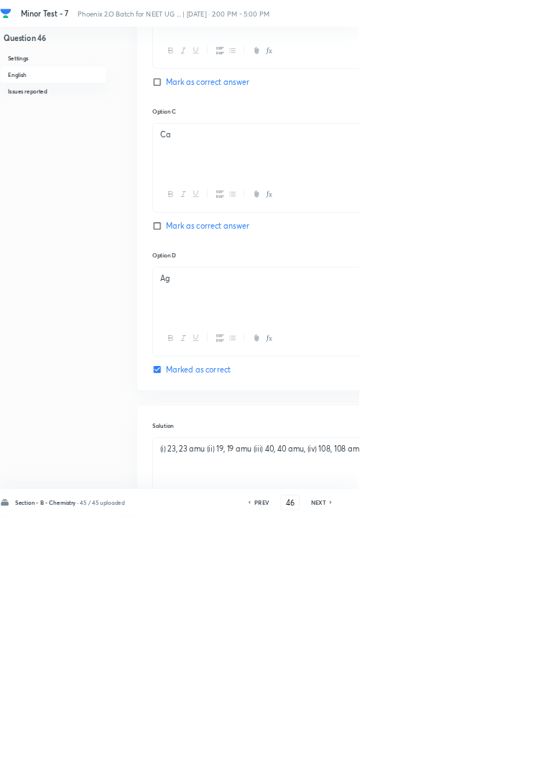
scroll to position [989, 0]
type input "47"
checkbox input "false"
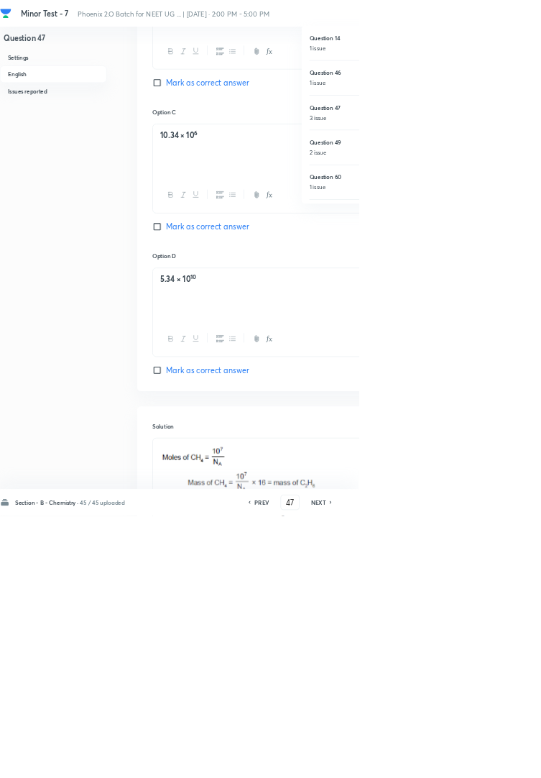
checkbox input "true"
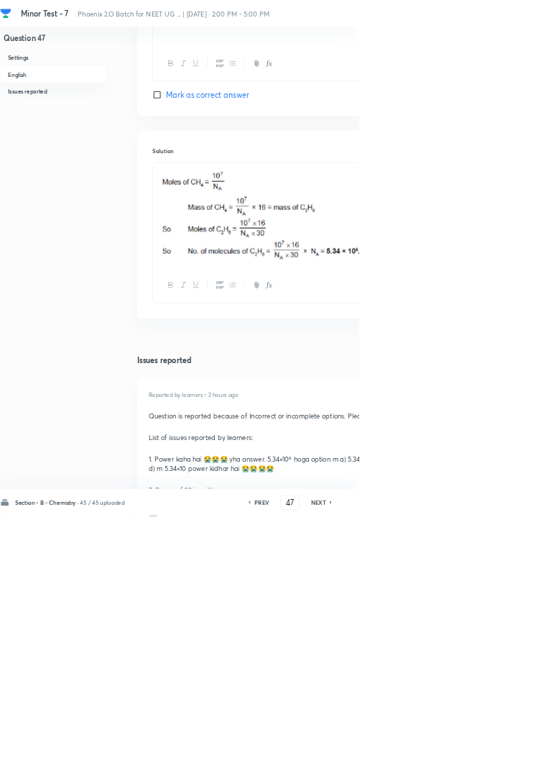
scroll to position [1408, 0]
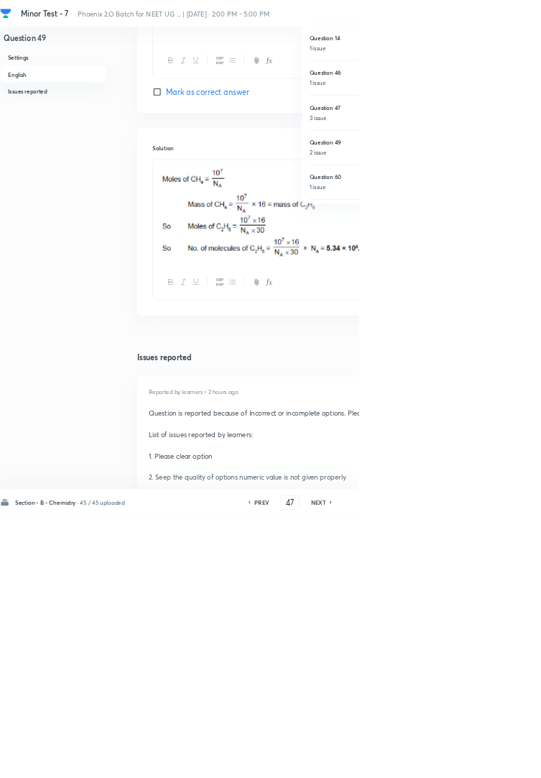
type input "49"
checkbox input "true"
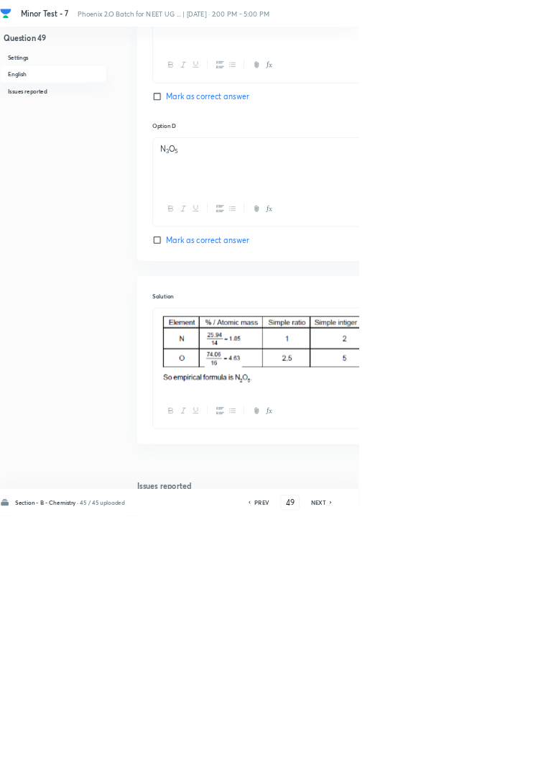
type input "60"
checkbox input "false"
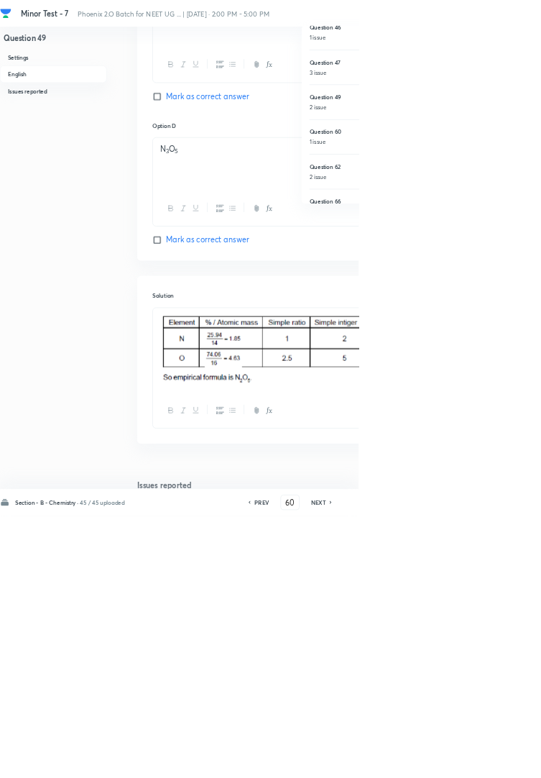
checkbox input "true"
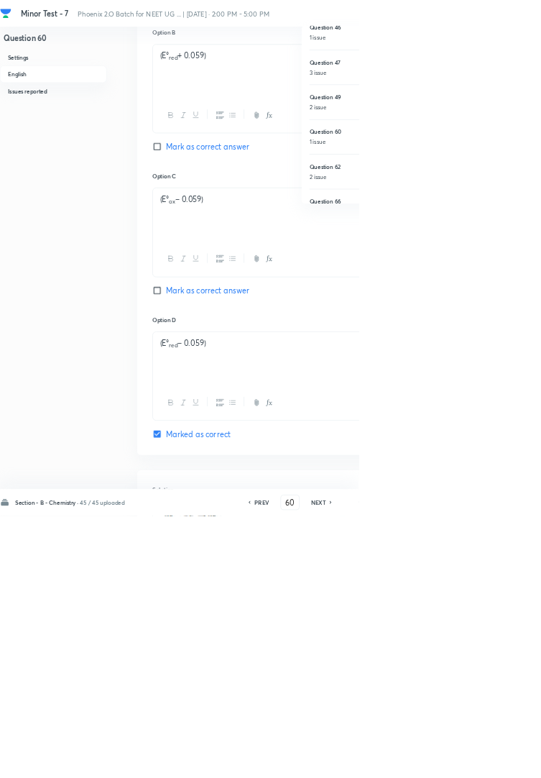
scroll to position [938, 0]
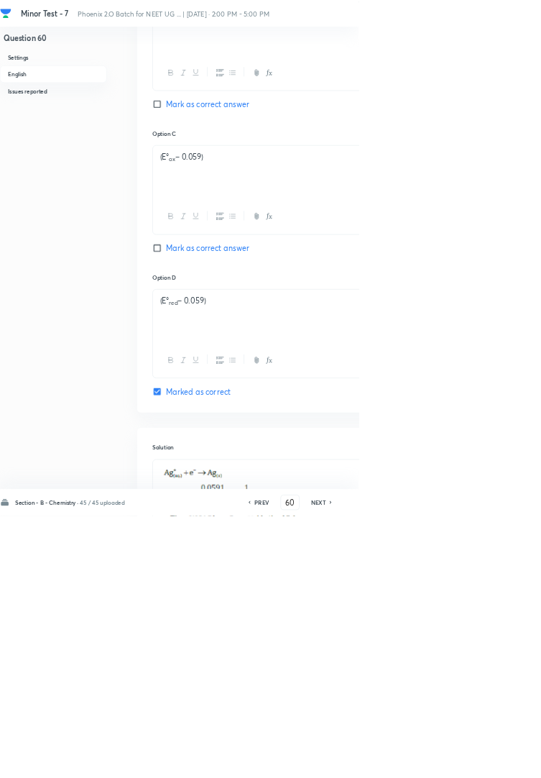
click at [78, 601] on div "Question 60 Settings English Issues reported" at bounding box center [80, 162] width 161 height 2063
type input "62"
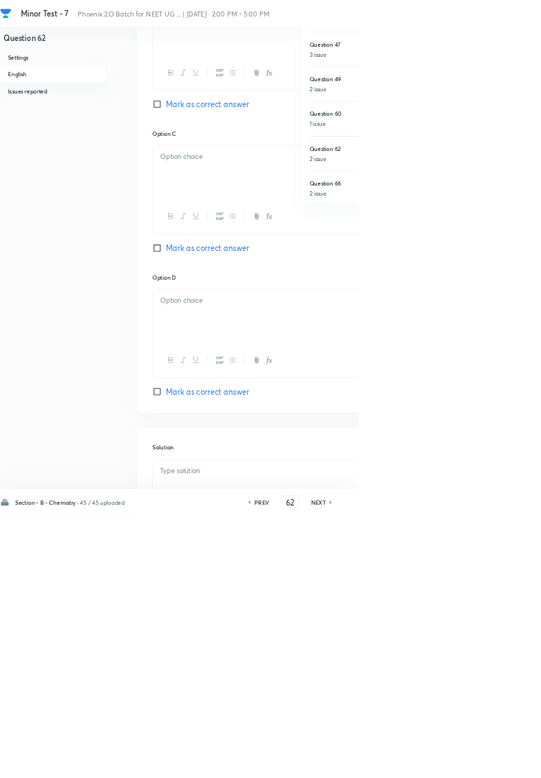
checkbox input "false"
checkbox input "true"
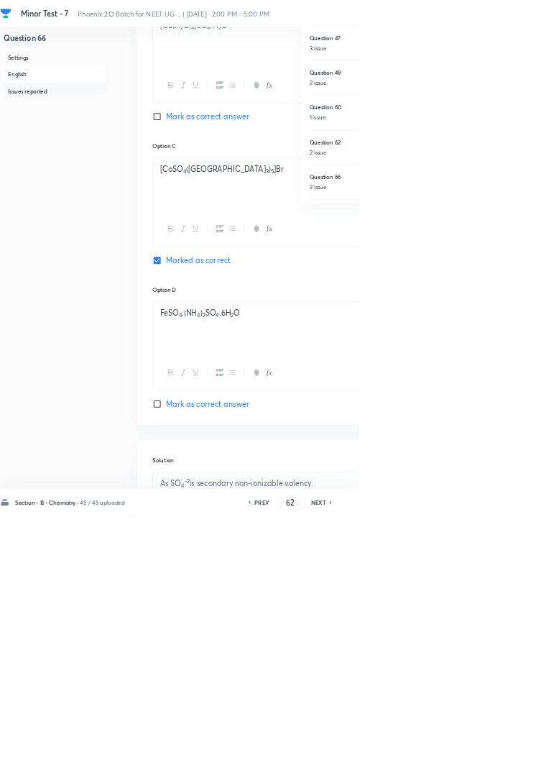
type input "66"
checkbox input "false"
checkbox input "true"
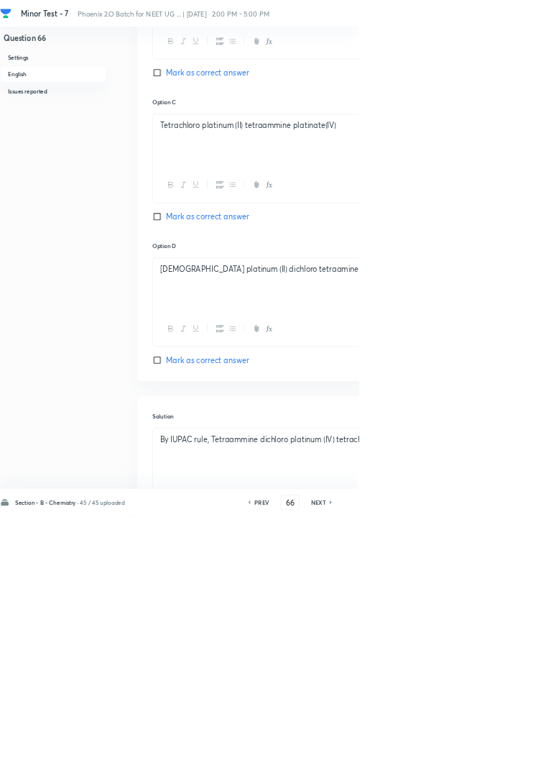
scroll to position [1152, 0]
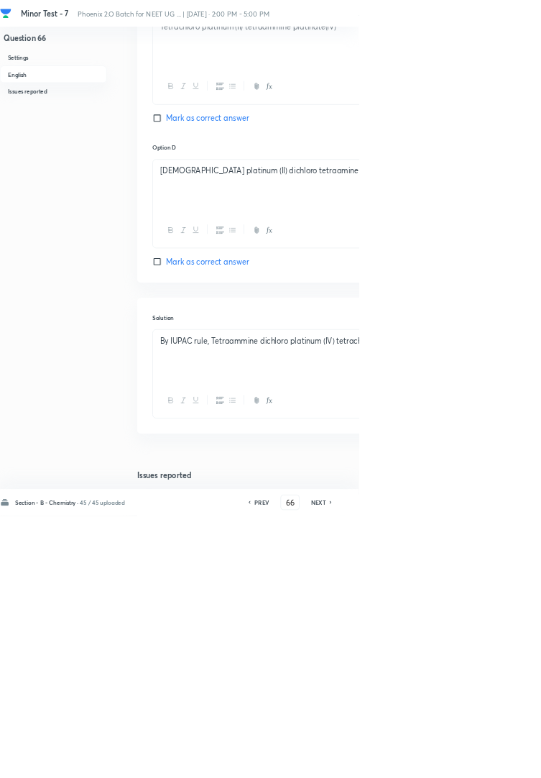
type input "67"
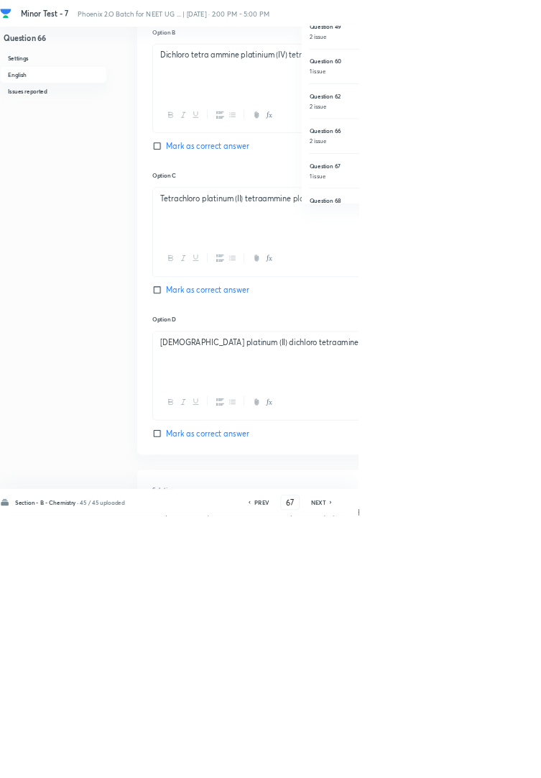
checkbox input "false"
checkbox input "true"
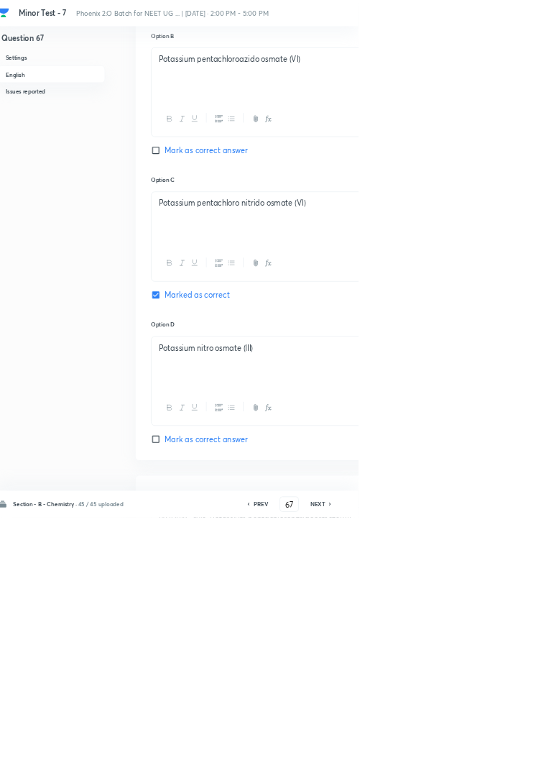
scroll to position [882, 0]
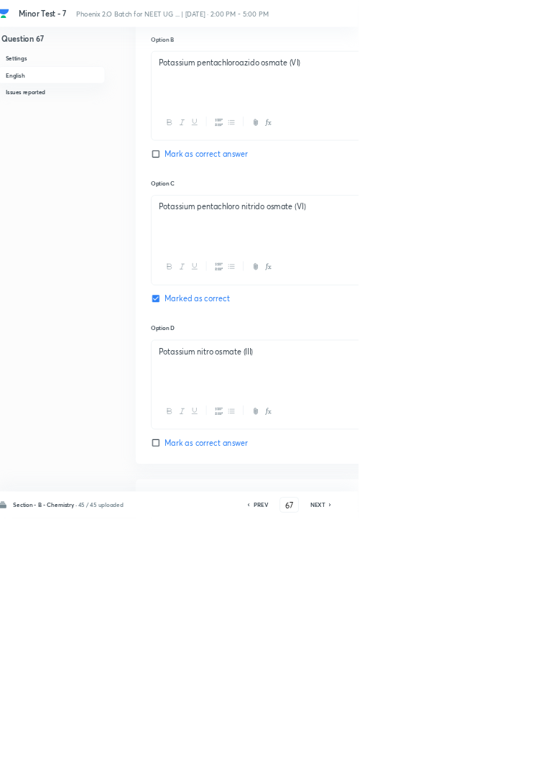
type input "68"
checkbox input "false"
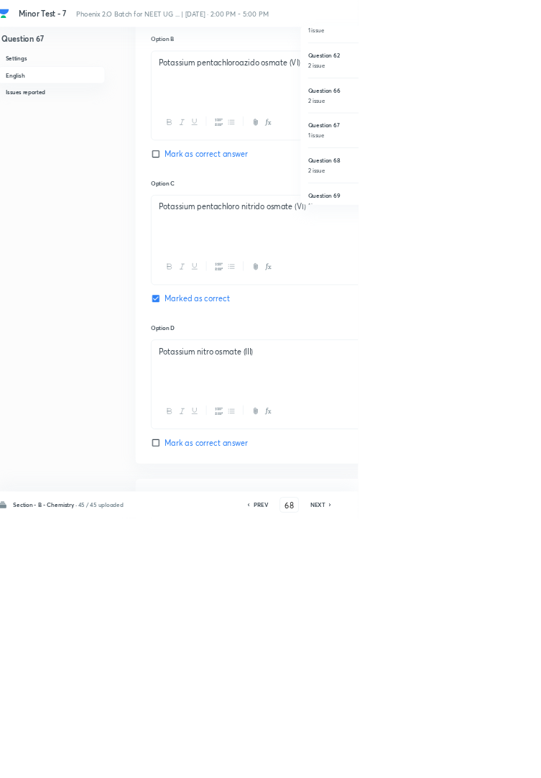
checkbox input "true"
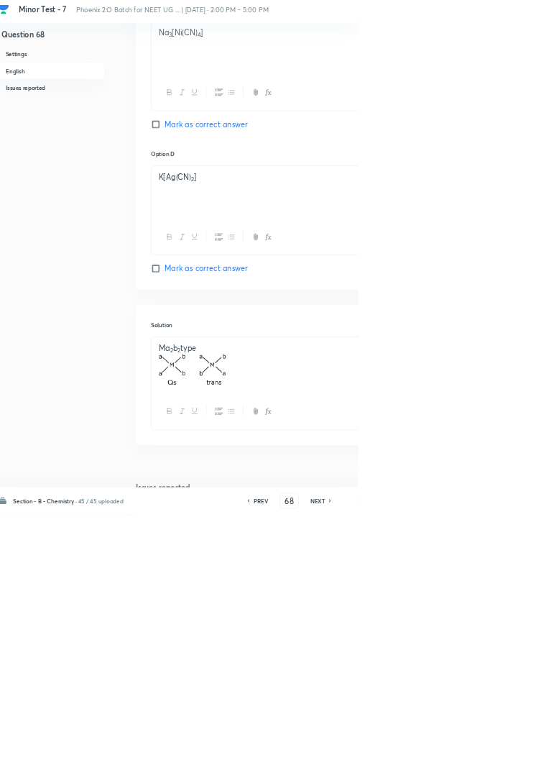
scroll to position [1139, 0]
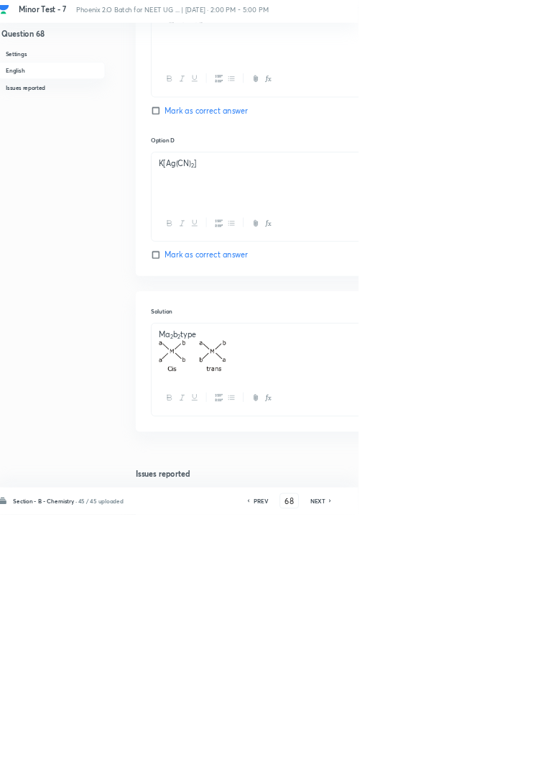
type input "69"
checkbox input "false"
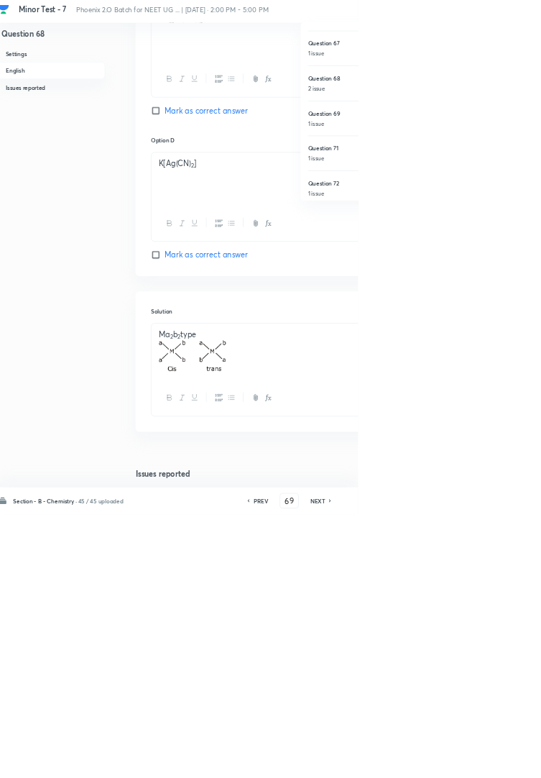
checkbox input "true"
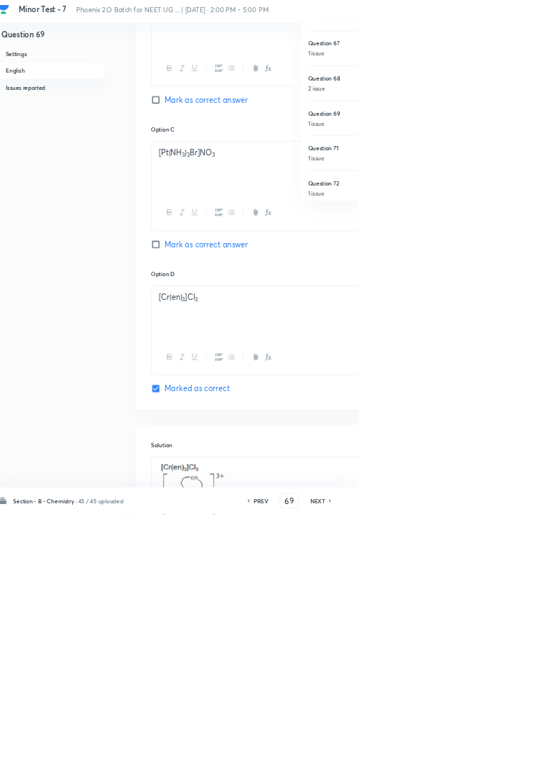
scroll to position [995, 0]
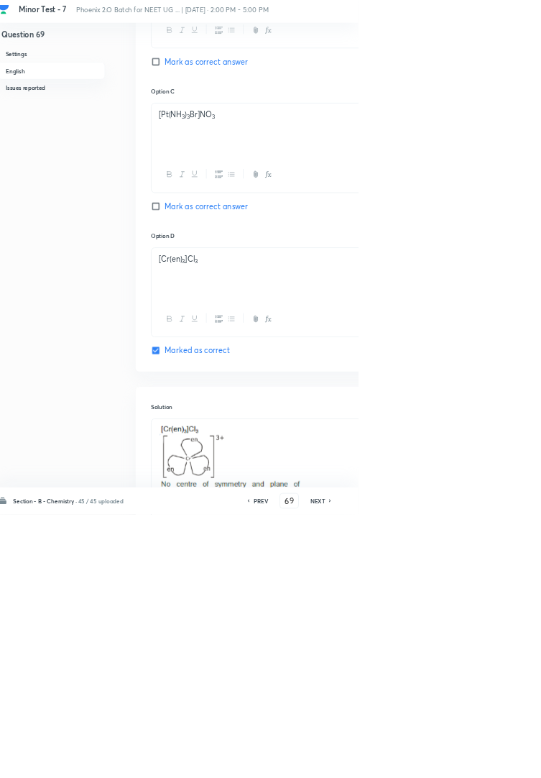
click at [18, 541] on div "Question 69 Settings English Issues reported" at bounding box center [80, 134] width 161 height 2121
type input "71"
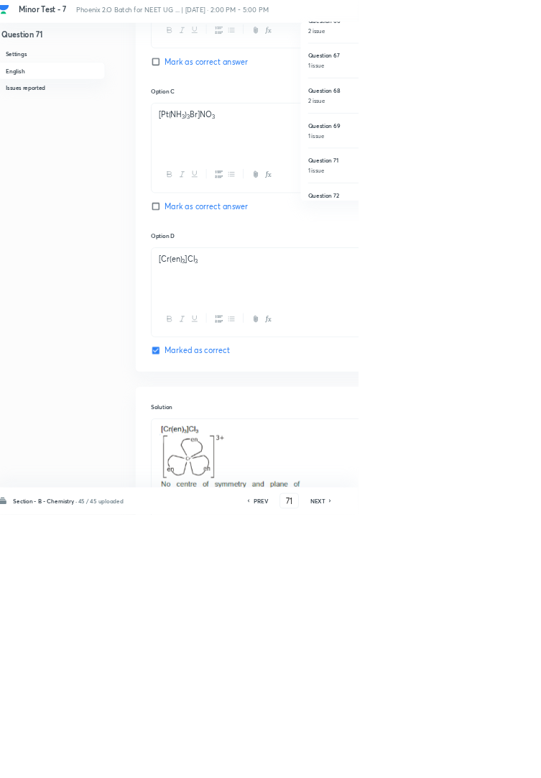
checkbox input "false"
checkbox input "true"
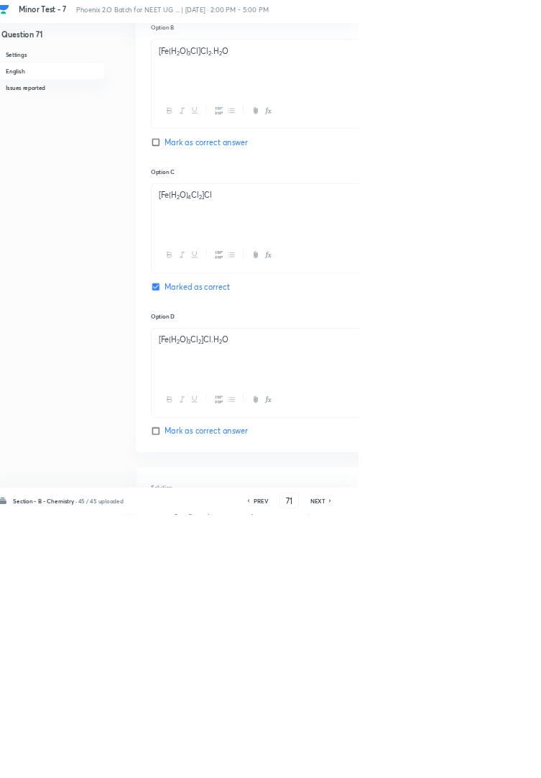
type input "72"
checkbox input "false"
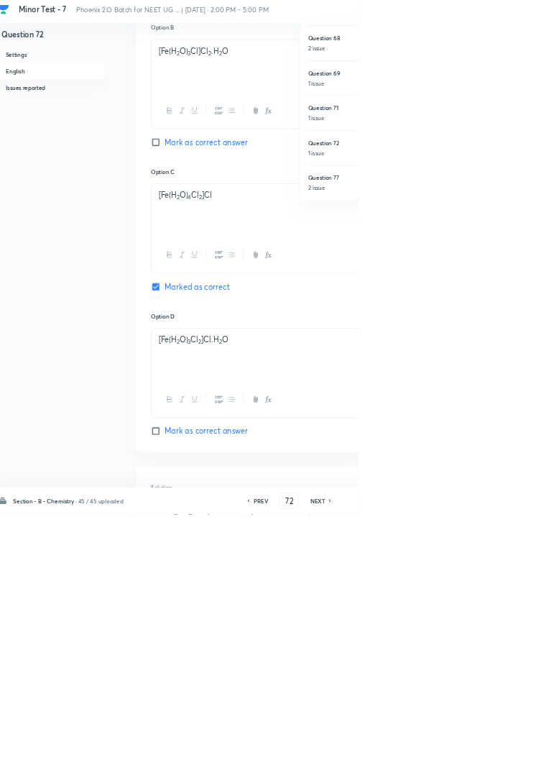
checkbox input "true"
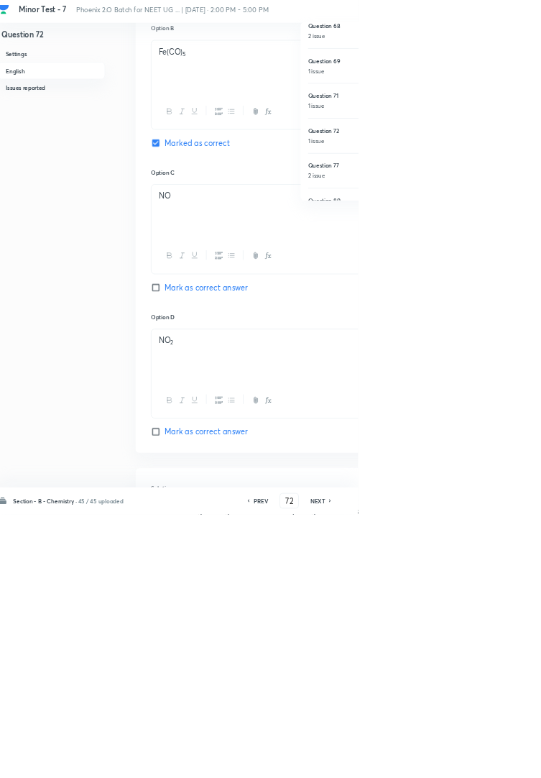
type input "77"
checkbox input "false"
checkbox input "true"
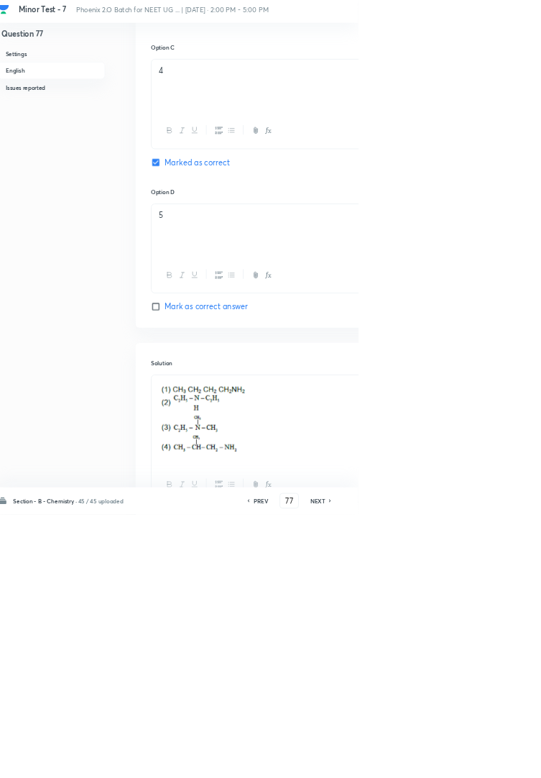
scroll to position [1061, 0]
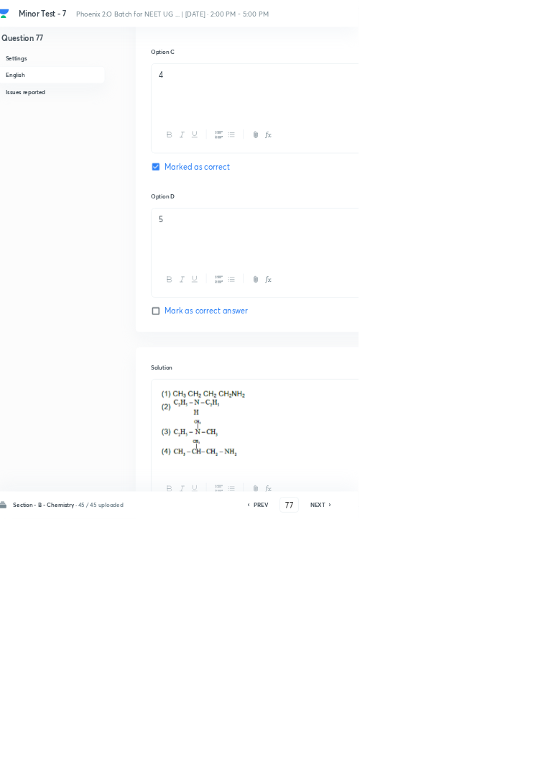
type input "80"
checkbox input "false"
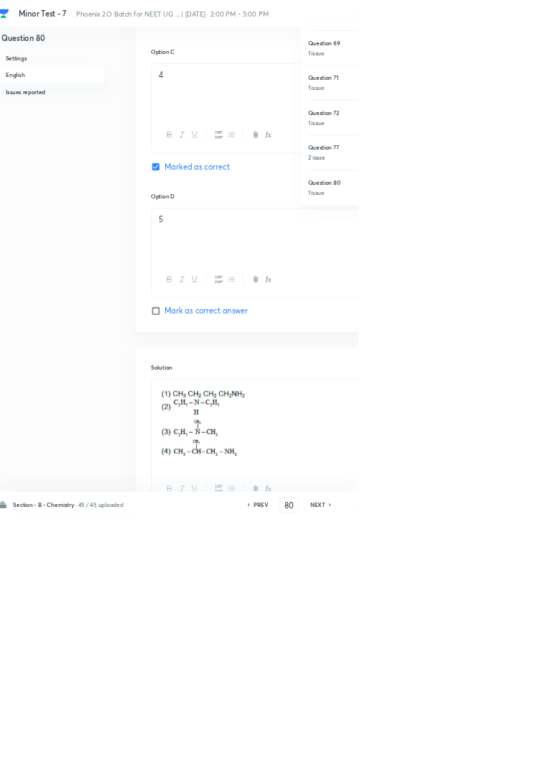
checkbox input "true"
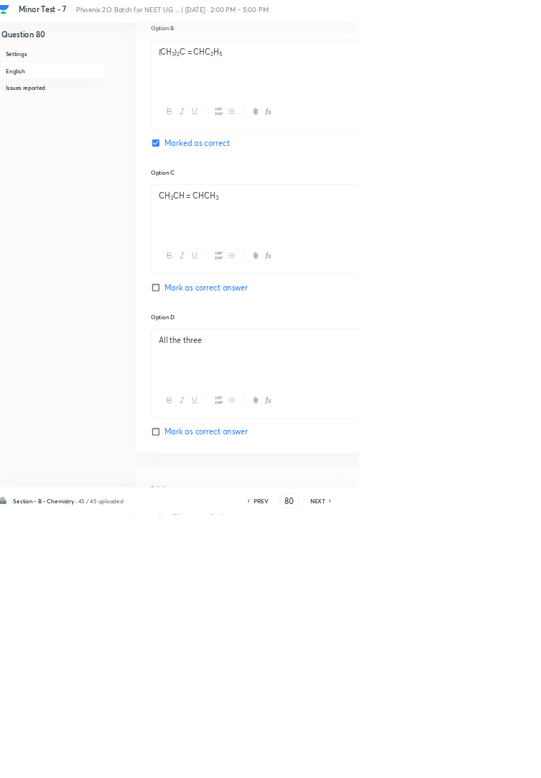
scroll to position [873, 0]
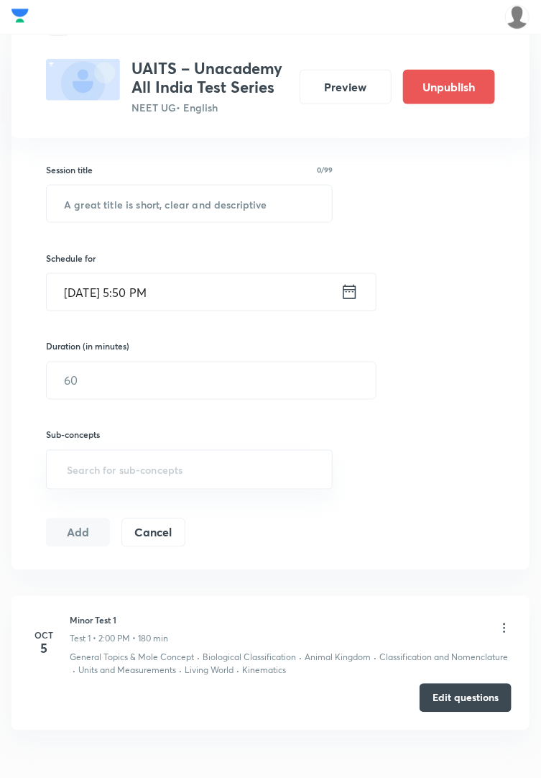
click at [470, 696] on button "Edit questions" at bounding box center [466, 698] width 92 height 29
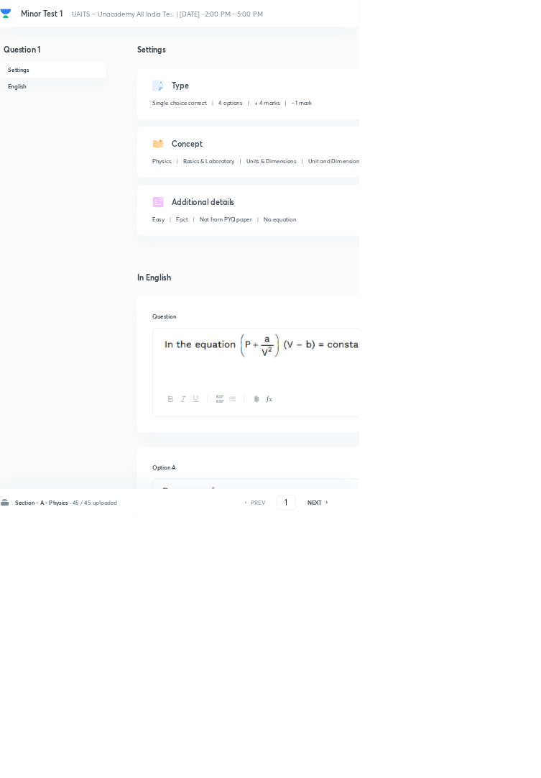
checkbox input "true"
type input "52"
checkbox input "false"
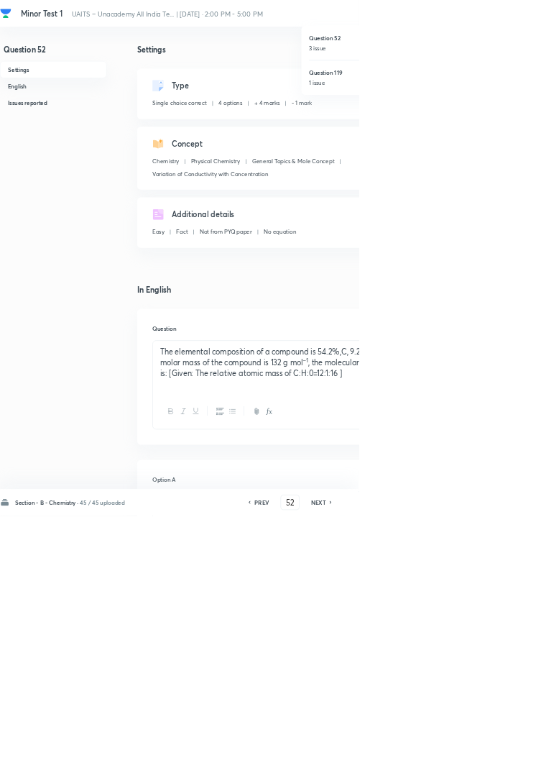
checkbox input "true"
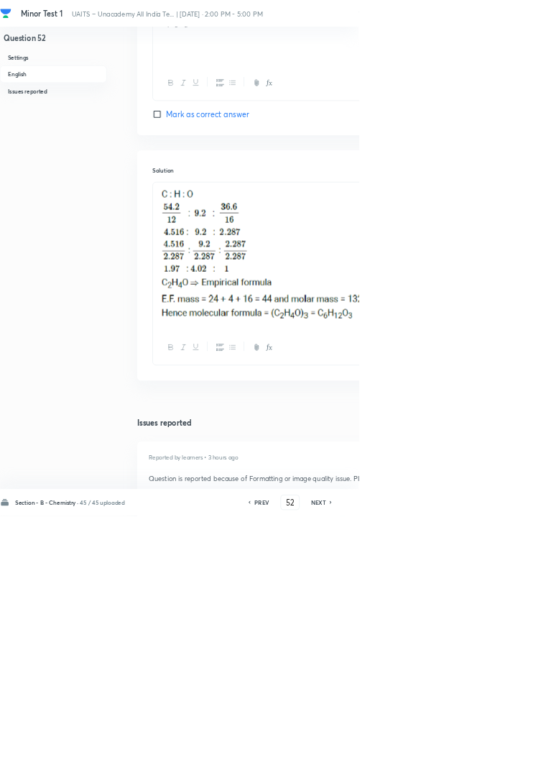
scroll to position [1457, 0]
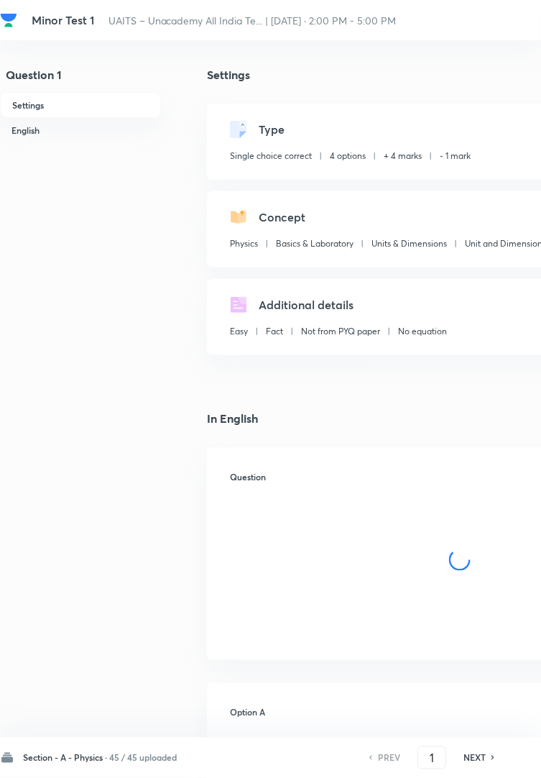
checkbox input "true"
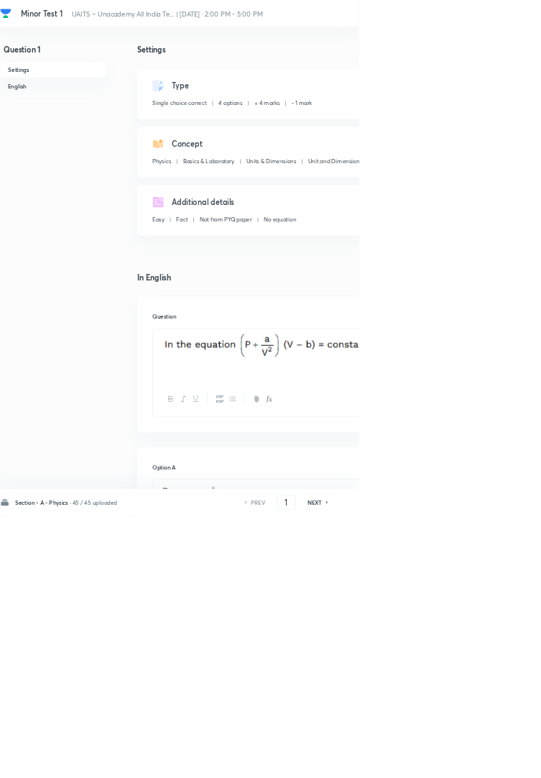
type input "119"
checkbox input "false"
checkbox input "true"
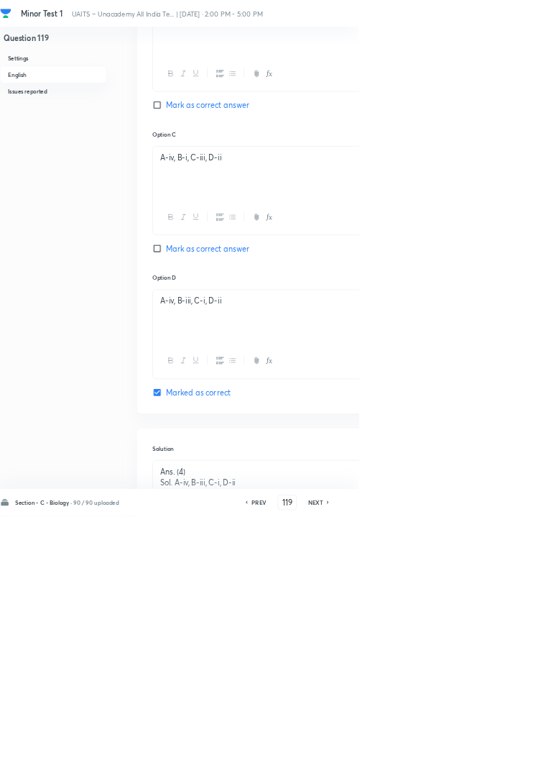
scroll to position [1094, 0]
